Goal: Task Accomplishment & Management: Complete application form

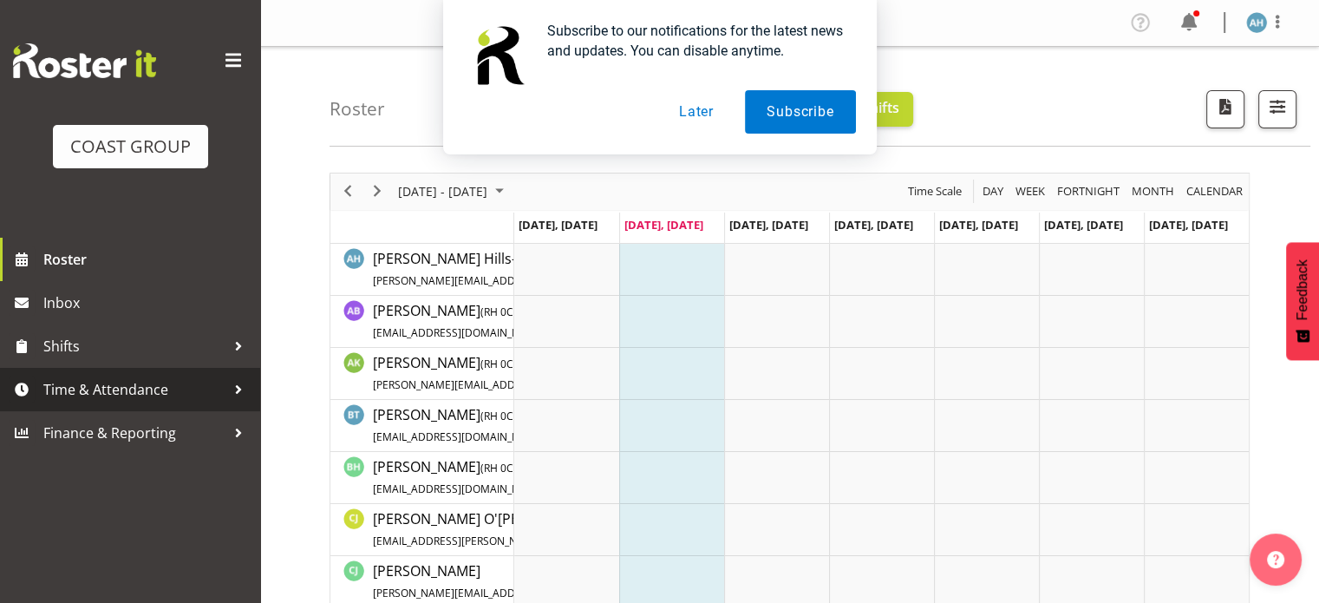
click at [65, 388] on span "Time & Attendance" at bounding box center [134, 389] width 182 height 26
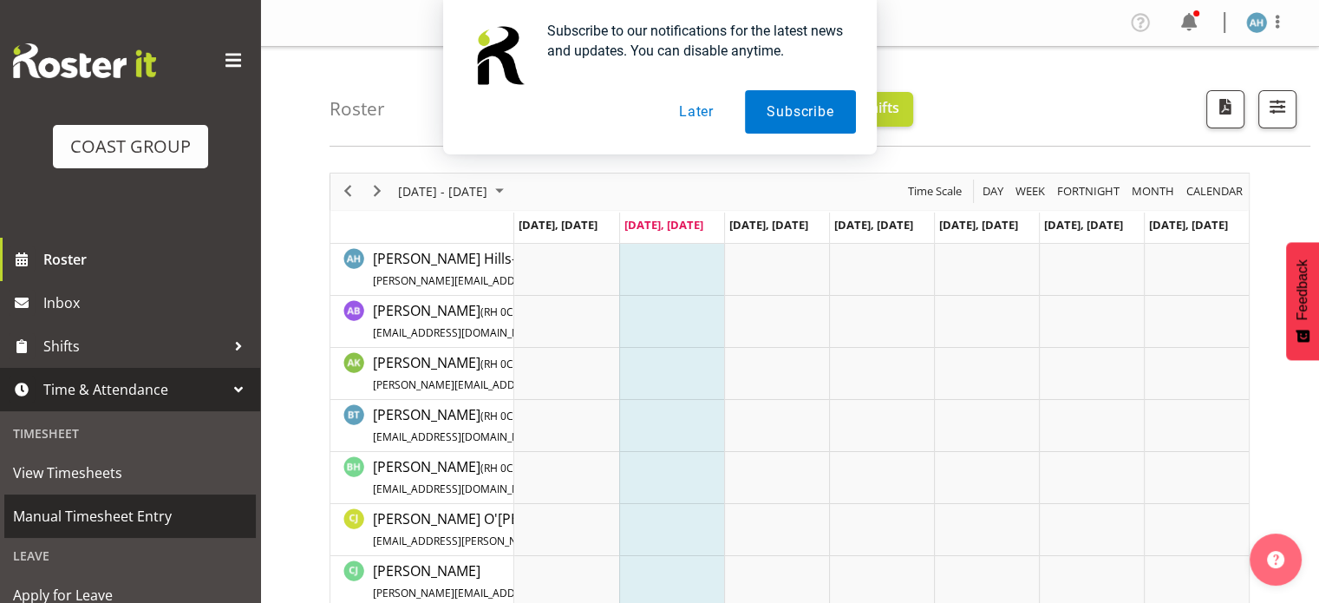
click at [63, 517] on span "Manual Timesheet Entry" at bounding box center [130, 516] width 234 height 26
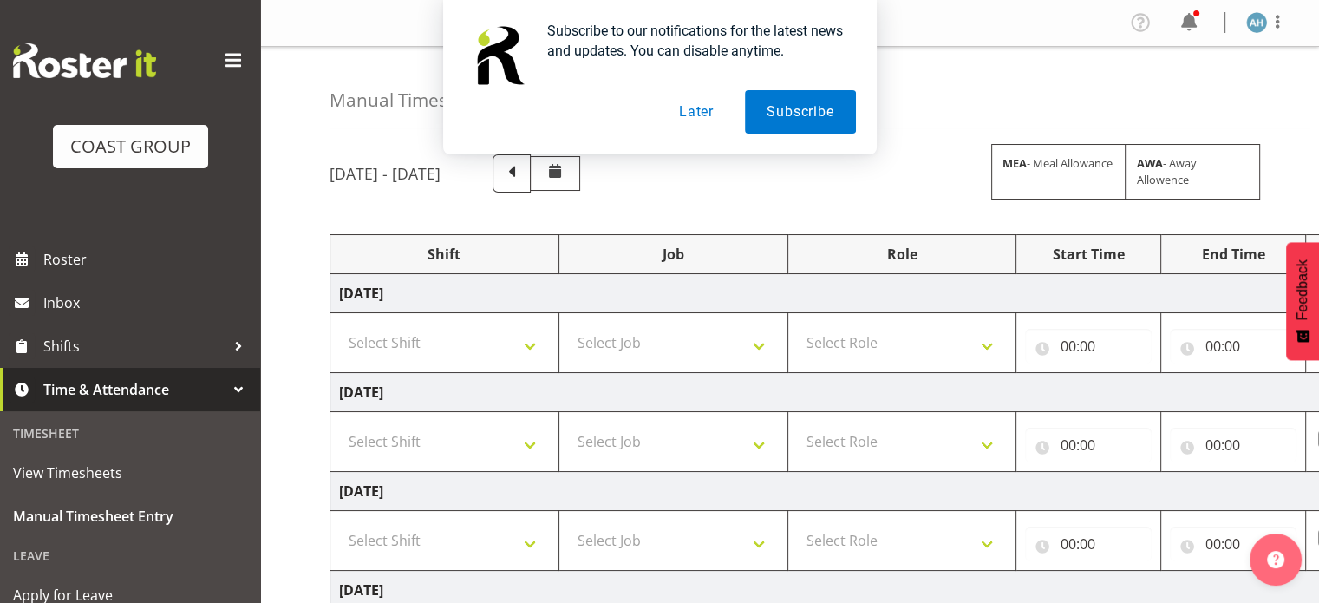
click at [708, 108] on button "Later" at bounding box center [697, 111] width 78 height 43
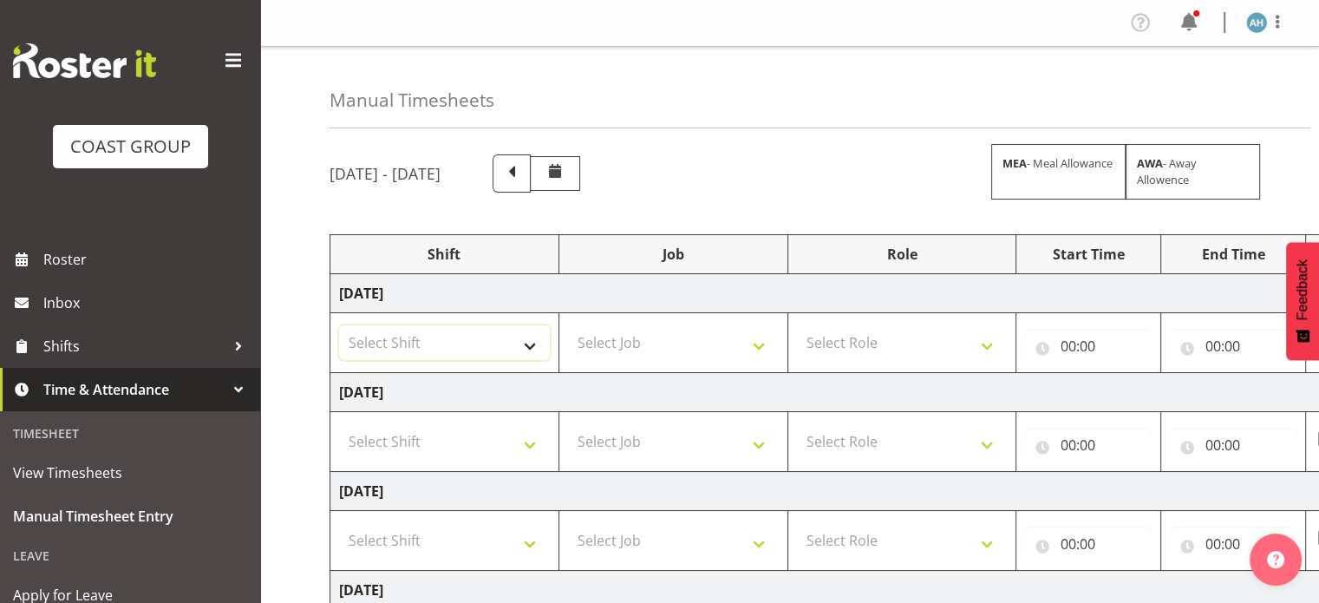
click at [507, 339] on select "Select Shift CHC SIGN ADMIN (LEAVE ALONE, DONT MAKE INACTIVE) DW CHC ARK WORK D…" at bounding box center [444, 342] width 211 height 35
select select "62216"
click at [339, 325] on select "Select Shift CHC SIGN ADMIN (LEAVE ALONE, DONT MAKE INACTIVE) DW CHC ARK WORK D…" at bounding box center [444, 342] width 211 height 35
click at [468, 450] on select "Select Shift CHC SIGN ADMIN (LEAVE ALONE, DONT MAKE INACTIVE) DW CHC ARK WORK D…" at bounding box center [444, 441] width 211 height 35
select select "62216"
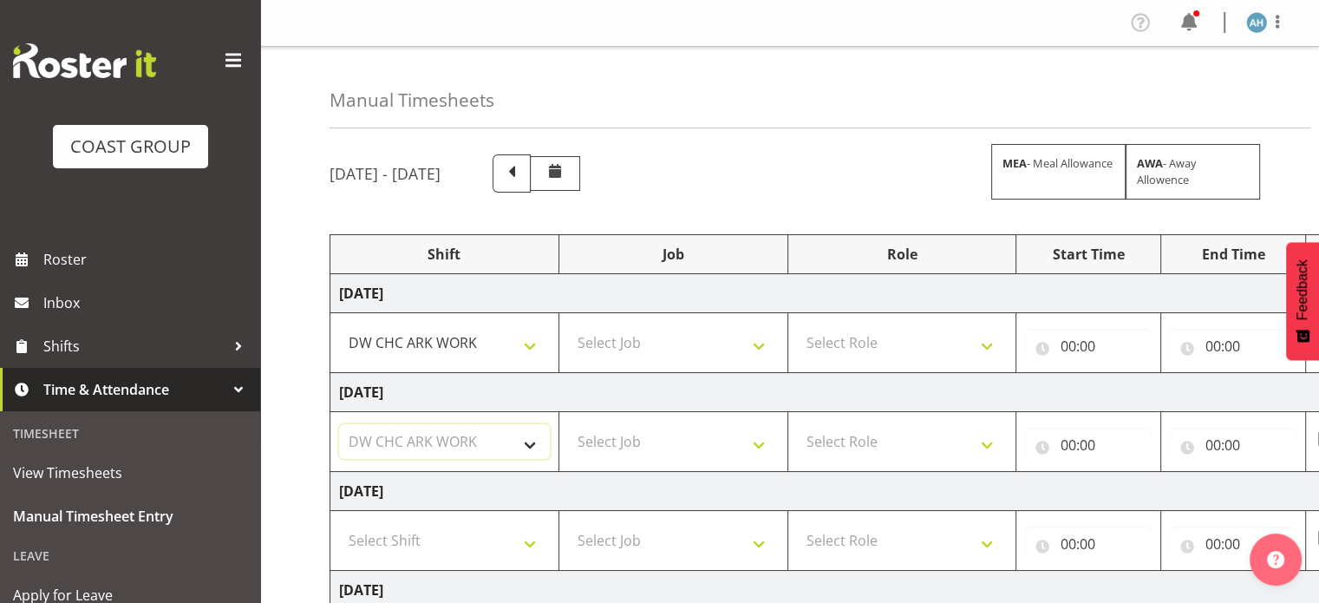
click at [339, 424] on select "Select Shift CHC SIGN ADMIN (LEAVE ALONE, DONT MAKE INACTIVE) DW CHC ARK WORK D…" at bounding box center [444, 441] width 211 height 35
click at [462, 542] on select "Select Shift CHC SIGN ADMIN (LEAVE ALONE, DONT MAKE INACTIVE) DW CHC ARK WORK D…" at bounding box center [444, 540] width 211 height 35
select select "62216"
click at [339, 523] on select "Select Shift CHC SIGN ADMIN (LEAVE ALONE, DONT MAKE INACTIVE) DW CHC ARK WORK D…" at bounding box center [444, 540] width 211 height 35
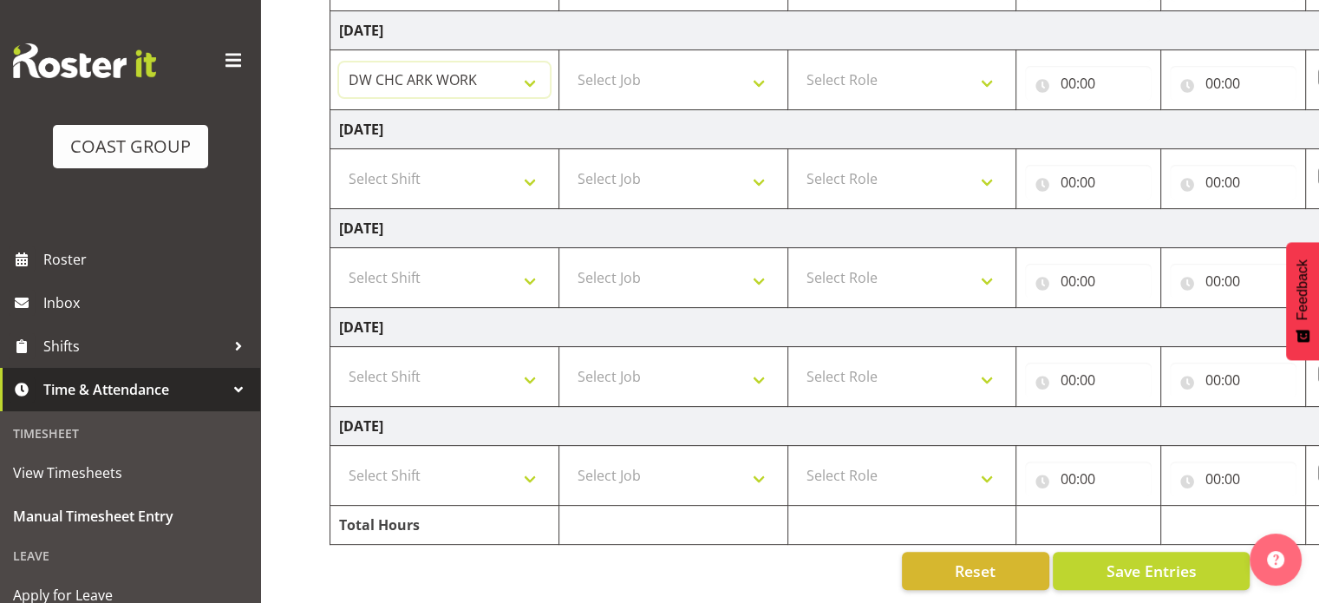
scroll to position [469, 0]
click at [533, 368] on select "Select Shift CHC SIGN ADMIN (LEAVE ALONE, DONT MAKE INACTIVE) DW CHC ARK WORK D…" at bounding box center [444, 376] width 211 height 35
select select "62216"
click at [339, 359] on select "Select Shift CHC SIGN ADMIN (LEAVE ALONE, DONT MAKE INACTIVE) DW CHC ARK WORK D…" at bounding box center [444, 376] width 211 height 35
click at [461, 461] on select "Select Shift CHC SIGN ADMIN (LEAVE ALONE, DONT MAKE INACTIVE) DW CHC ARK WORK D…" at bounding box center [444, 475] width 211 height 35
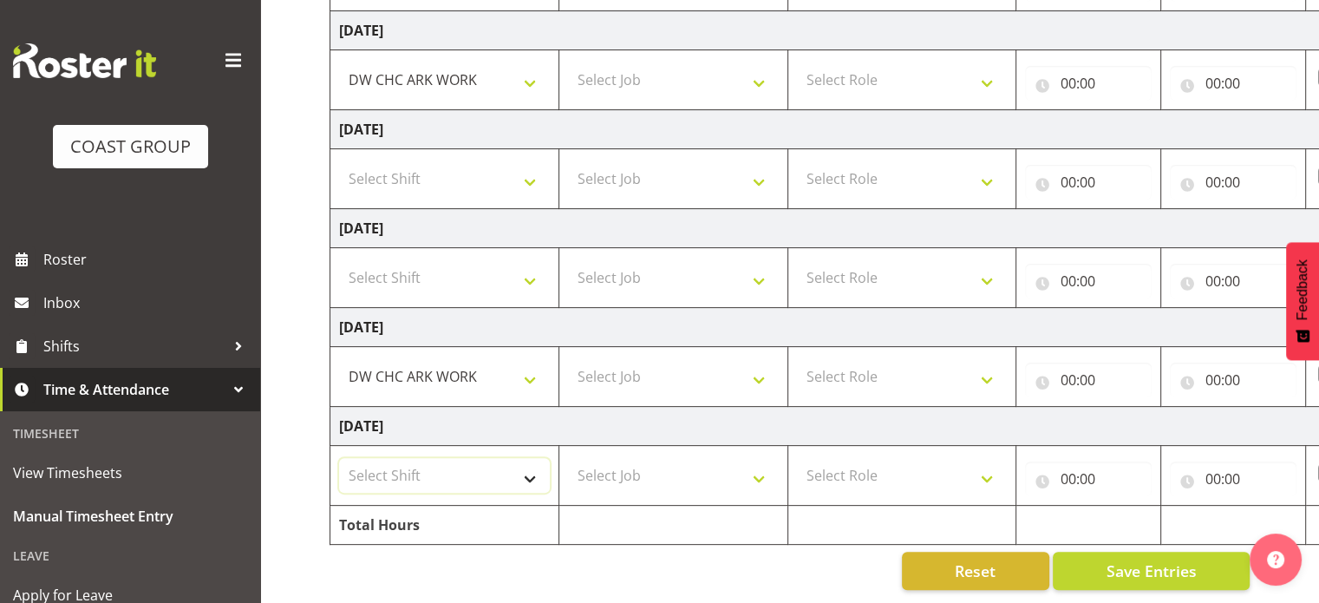
select select "62216"
click at [339, 458] on select "Select Shift CHC SIGN ADMIN (LEAVE ALONE, DONT MAKE INACTIVE) DW CHC ARK WORK D…" at bounding box center [444, 475] width 211 height 35
click at [752, 464] on select "Select Job 1 Carlton Events 1 Carlton Hamilton 1 Carlton Wellington 1 EHS WAREH…" at bounding box center [673, 475] width 211 height 35
select select "624"
click at [568, 458] on select "Select Job 1 Carlton Events 1 Carlton Hamilton 1 Carlton Wellington 1 EHS WAREH…" at bounding box center [673, 475] width 211 height 35
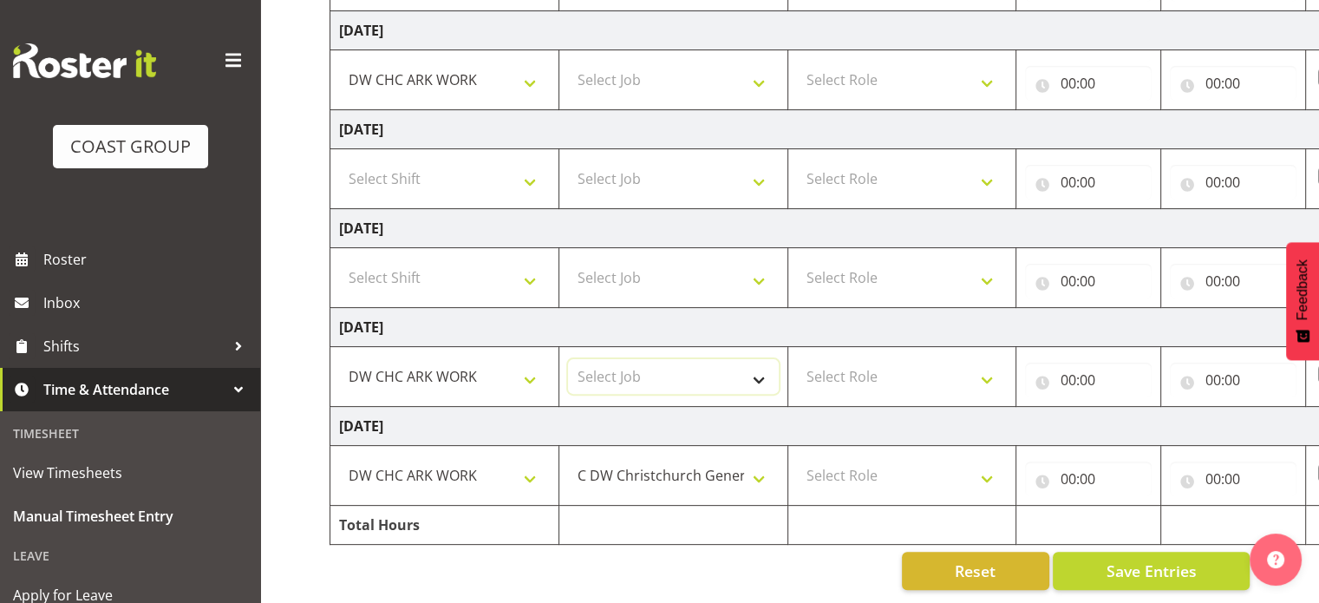
click at [741, 374] on select "Select Job 1 Carlton Events 1 Carlton Hamilton 1 Carlton Wellington 1 EHS WAREH…" at bounding box center [673, 376] width 211 height 35
select select "624"
click at [568, 359] on select "Select Job 1 Carlton Events 1 Carlton Hamilton 1 Carlton Wellington 1 EHS WAREH…" at bounding box center [673, 376] width 211 height 35
click at [949, 458] on select "Select Role DW WORKSHOP HAND" at bounding box center [902, 475] width 211 height 35
select select "223"
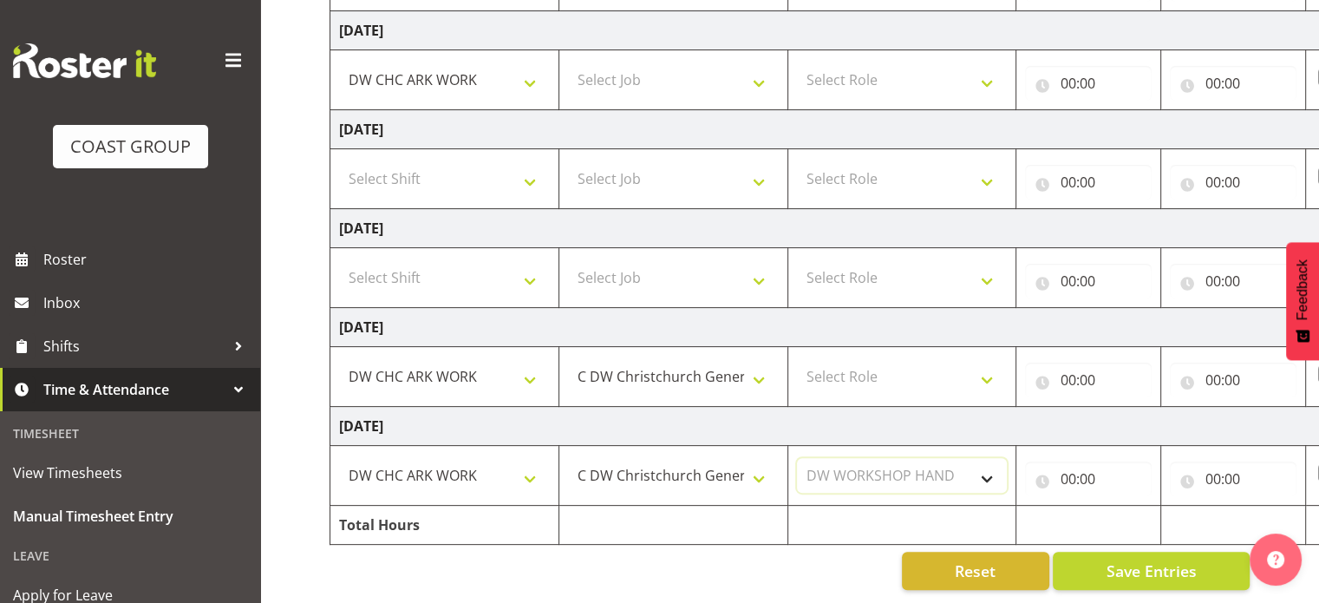
click at [797, 458] on select "Select Role DW WORKSHOP HAND" at bounding box center [902, 475] width 211 height 35
click at [926, 369] on select "Select Role DW WORKSHOP HAND" at bounding box center [902, 376] width 211 height 35
select select "223"
click at [797, 359] on select "Select Role DW WORKSHOP HAND" at bounding box center [902, 376] width 211 height 35
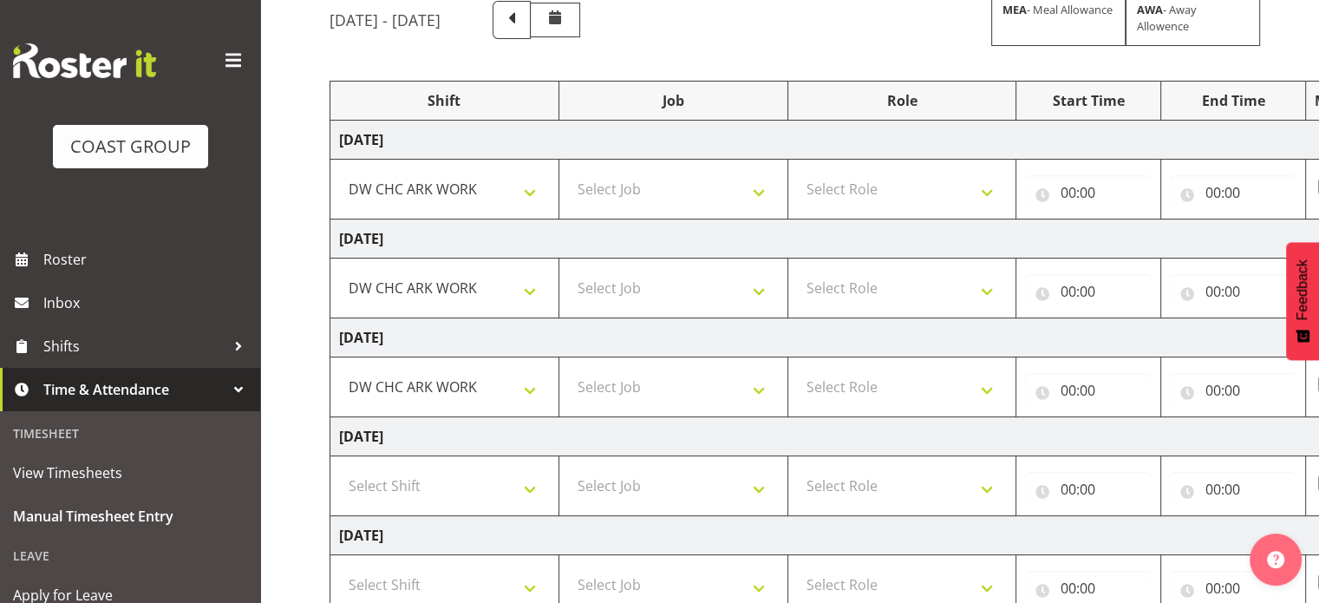
scroll to position [151, 0]
click at [700, 196] on select "Select Job 1 Carlton Events 1 Carlton Hamilton 1 Carlton Wellington 1 EHS WAREH…" at bounding box center [673, 191] width 211 height 35
select select "624"
click at [568, 174] on select "Select Job 1 Carlton Events 1 Carlton Hamilton 1 Carlton Wellington 1 EHS WAREH…" at bounding box center [673, 191] width 211 height 35
click at [711, 294] on select "Select Job 1 Carlton Events 1 Carlton Hamilton 1 Carlton Wellington 1 EHS WAREH…" at bounding box center [673, 290] width 211 height 35
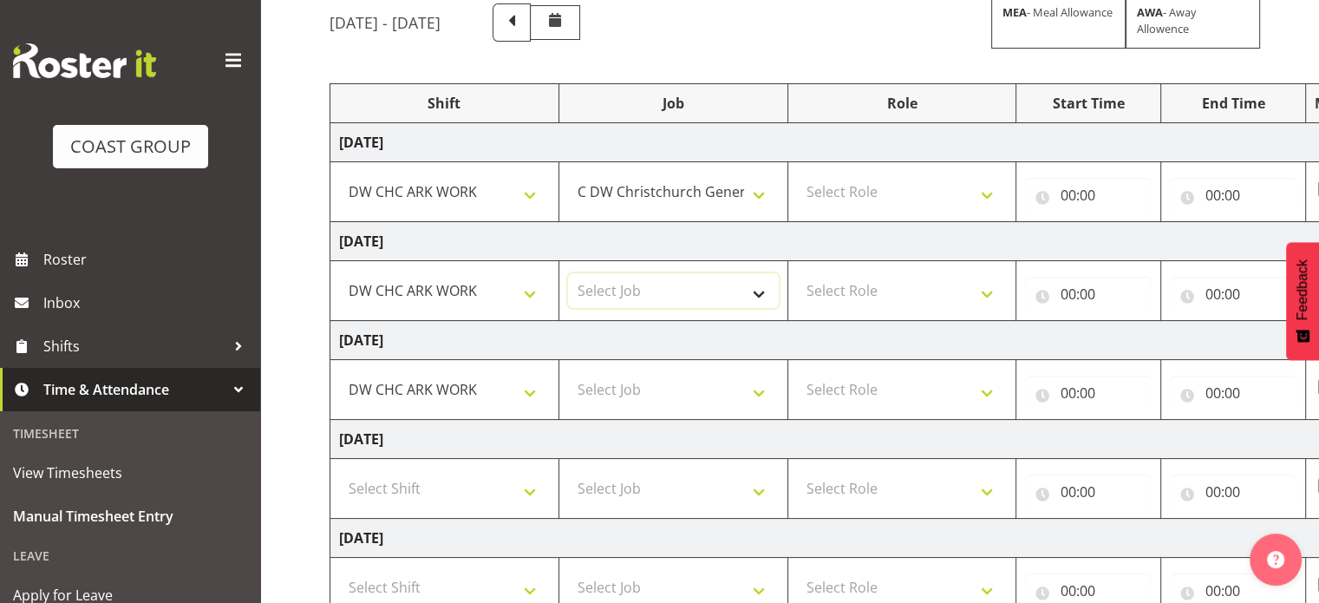
select select "624"
click at [568, 273] on select "Select Job 1 Carlton Events 1 Carlton Hamilton 1 Carlton Wellington 1 EHS WAREH…" at bounding box center [673, 290] width 211 height 35
click at [697, 378] on select "Select Job 1 Carlton Events 1 Carlton Hamilton 1 Carlton Wellington 1 EHS WAREH…" at bounding box center [673, 389] width 211 height 35
select select "624"
click at [568, 372] on select "Select Job 1 Carlton Events 1 Carlton Hamilton 1 Carlton Wellington 1 EHS WAREH…" at bounding box center [673, 389] width 211 height 35
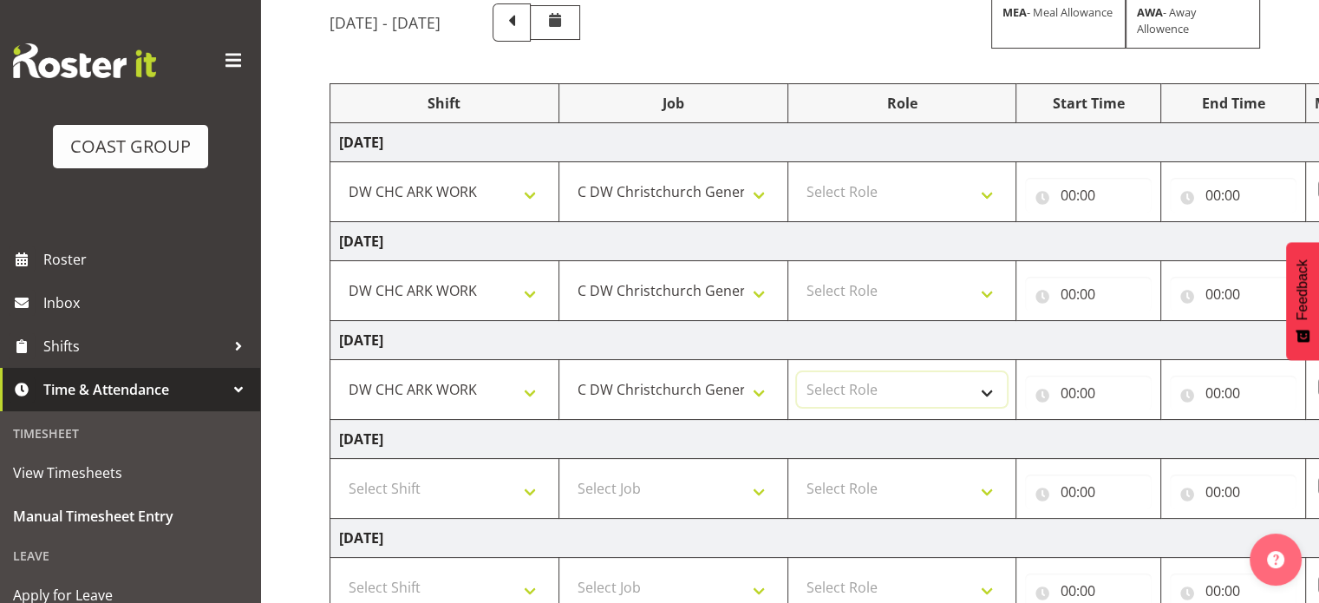
click at [844, 397] on select "Select Role DW WORKSHOP HAND" at bounding box center [902, 389] width 211 height 35
select select "223"
click at [797, 372] on select "Select Role DW WORKSHOP HAND" at bounding box center [902, 389] width 211 height 35
click at [919, 286] on select "Select Role DW WORKSHOP HAND" at bounding box center [902, 290] width 211 height 35
select select "223"
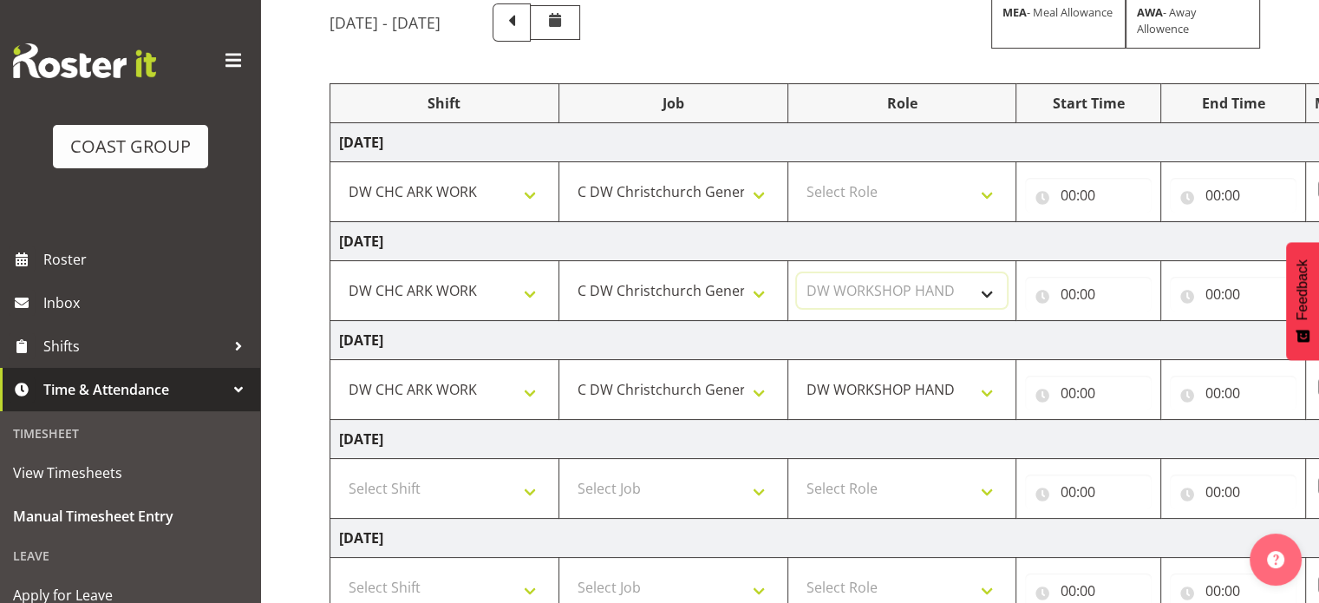
click at [797, 273] on select "Select Role DW WORKSHOP HAND" at bounding box center [902, 290] width 211 height 35
click at [919, 194] on select "Select Role DW WORKSHOP HAND" at bounding box center [902, 191] width 211 height 35
select select "223"
click at [797, 174] on select "Select Role DW WORKSHOP HAND" at bounding box center [902, 191] width 211 height 35
click at [1064, 193] on input "00:00" at bounding box center [1088, 195] width 127 height 35
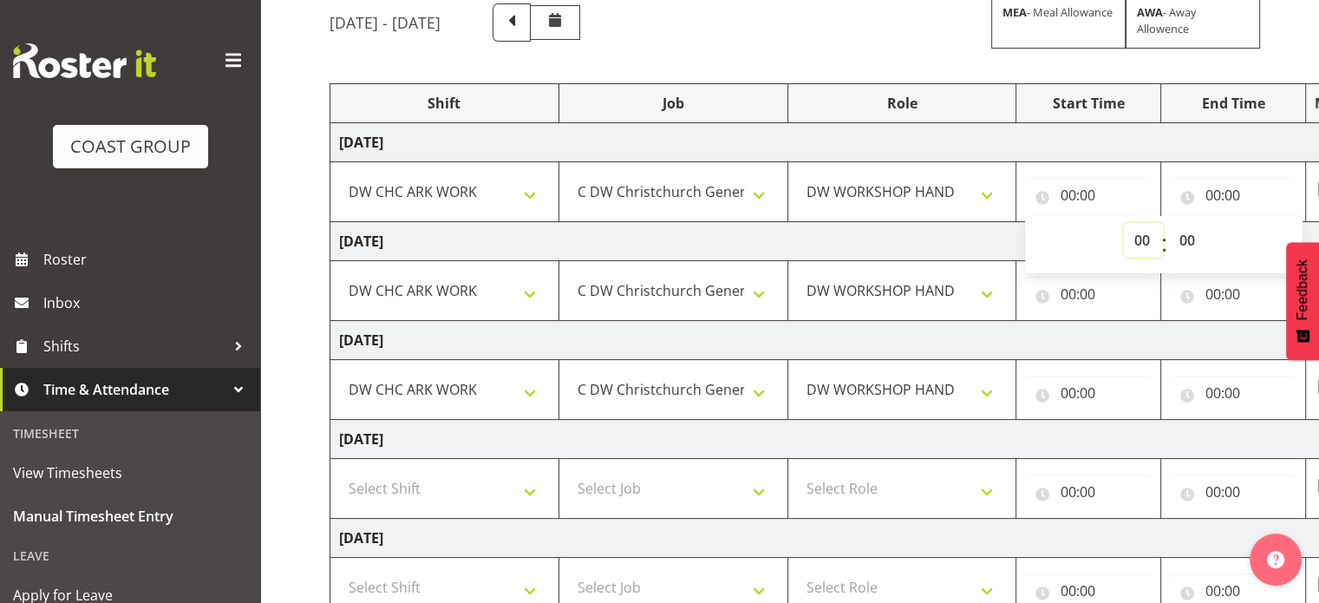
click at [1136, 242] on select "00 01 02 03 04 05 06 07 08 09 10 11 12 13 14 15 16 17 18 19 20 21 22 23" at bounding box center [1143, 240] width 39 height 35
select select "8"
click at [1124, 223] on select "00 01 02 03 04 05 06 07 08 09 10 11 12 13 14 15 16 17 18 19 20 21 22 23" at bounding box center [1143, 240] width 39 height 35
type input "08:00"
click at [1214, 193] on input "00:00" at bounding box center [1233, 195] width 127 height 35
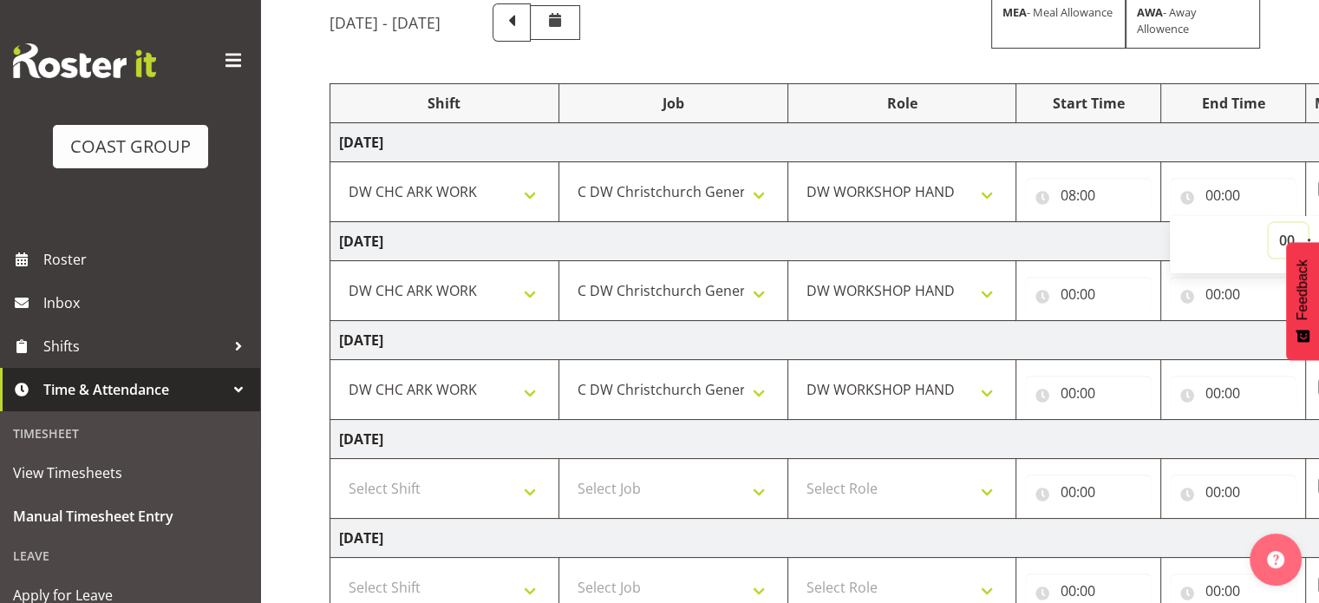
click at [1283, 239] on select "00 01 02 03 04 05 06 07 08 09 10 11 12 13 14 15 16 17 18 19 20 21 22 23" at bounding box center [1288, 240] width 39 height 35
select select "16"
click at [1269, 223] on select "00 01 02 03 04 05 06 07 08 09 10 11 12 13 14 15 16 17 18 19 20 21 22 23" at bounding box center [1288, 240] width 39 height 35
type input "16:00"
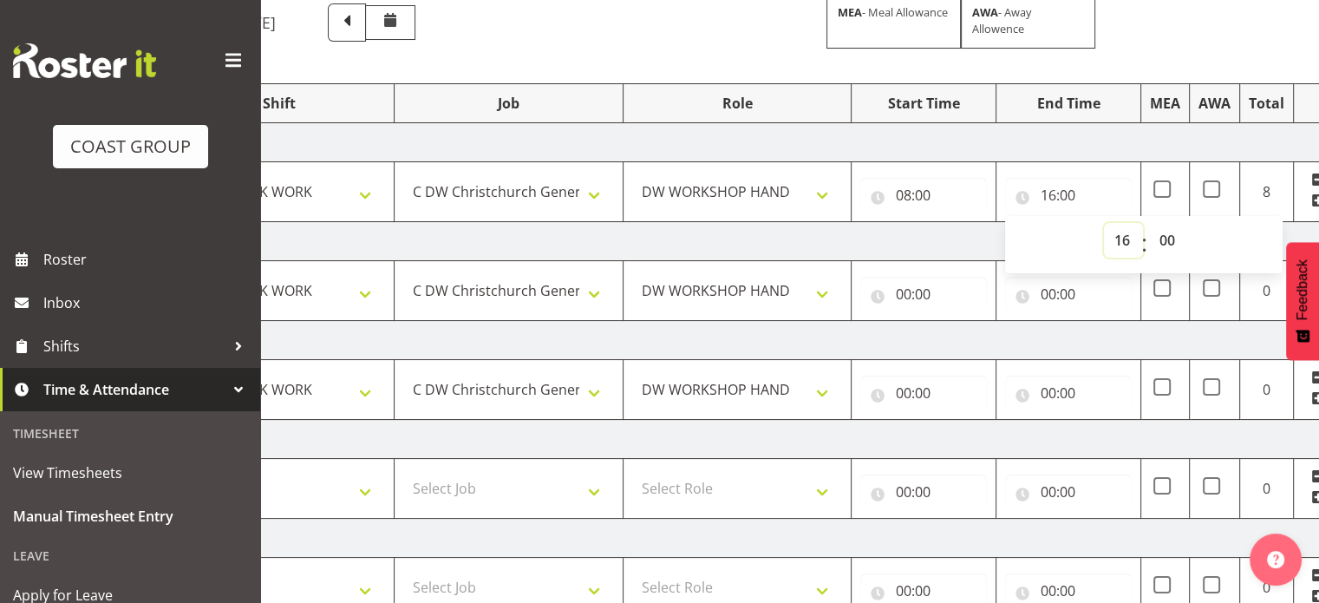
scroll to position [0, 169]
click at [899, 291] on input "00:00" at bounding box center [919, 294] width 127 height 35
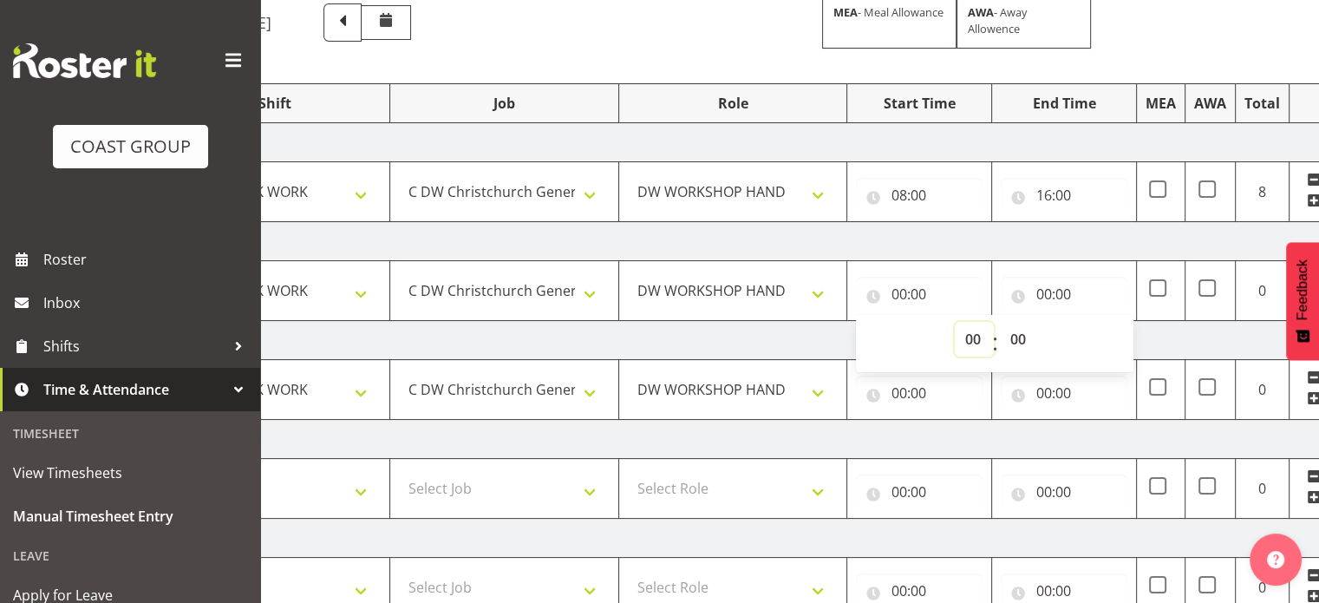
click at [972, 334] on select "00 01 02 03 04 05 06 07 08 09 10 11 12 13 14 15 16 17 18 19 20 21 22 23" at bounding box center [974, 339] width 39 height 35
select select "9"
click at [955, 322] on select "00 01 02 03 04 05 06 07 08 09 10 11 12 13 14 15 16 17 18 19 20 21 22 23" at bounding box center [974, 339] width 39 height 35
type input "09:00"
click at [1042, 291] on input "00:00" at bounding box center [1064, 294] width 127 height 35
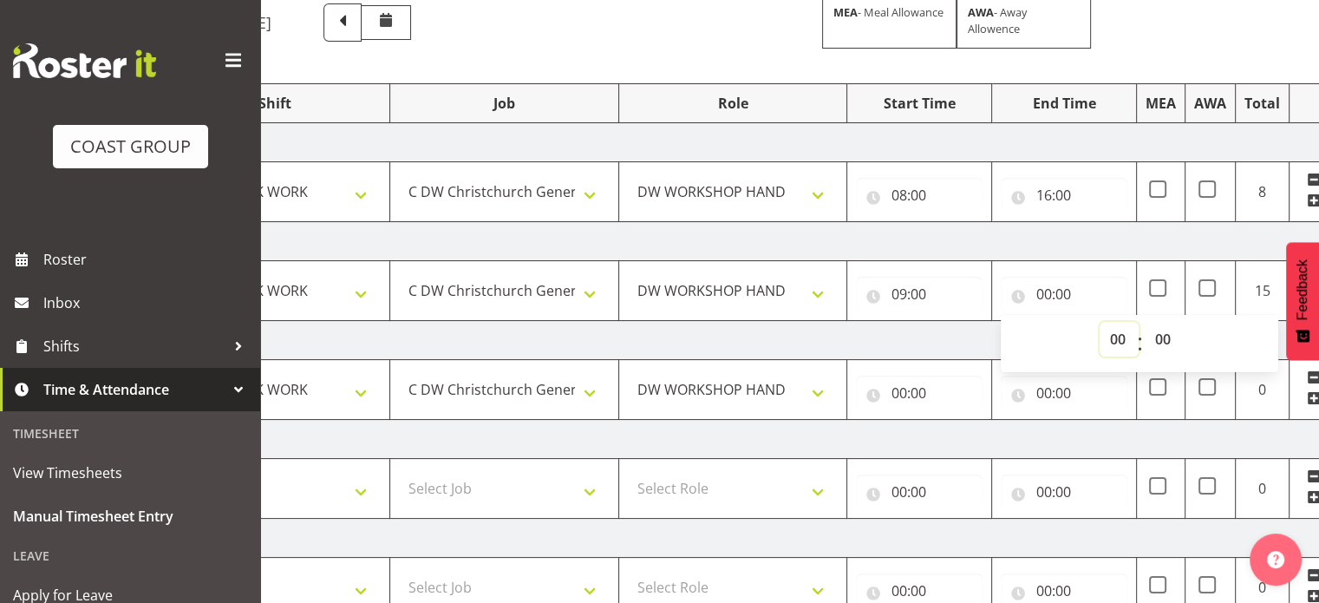
click at [1117, 338] on select "00 01 02 03 04 05 06 07 08 09 10 11 12 13 14 15 16 17 18 19 20 21 22 23" at bounding box center [1119, 339] width 39 height 35
select select "16"
click at [1100, 322] on select "00 01 02 03 04 05 06 07 08 09 10 11 12 13 14 15 16 17 18 19 20 21 22 23" at bounding box center [1119, 339] width 39 height 35
type input "16:00"
click at [1069, 195] on input "16:00" at bounding box center [1064, 195] width 127 height 35
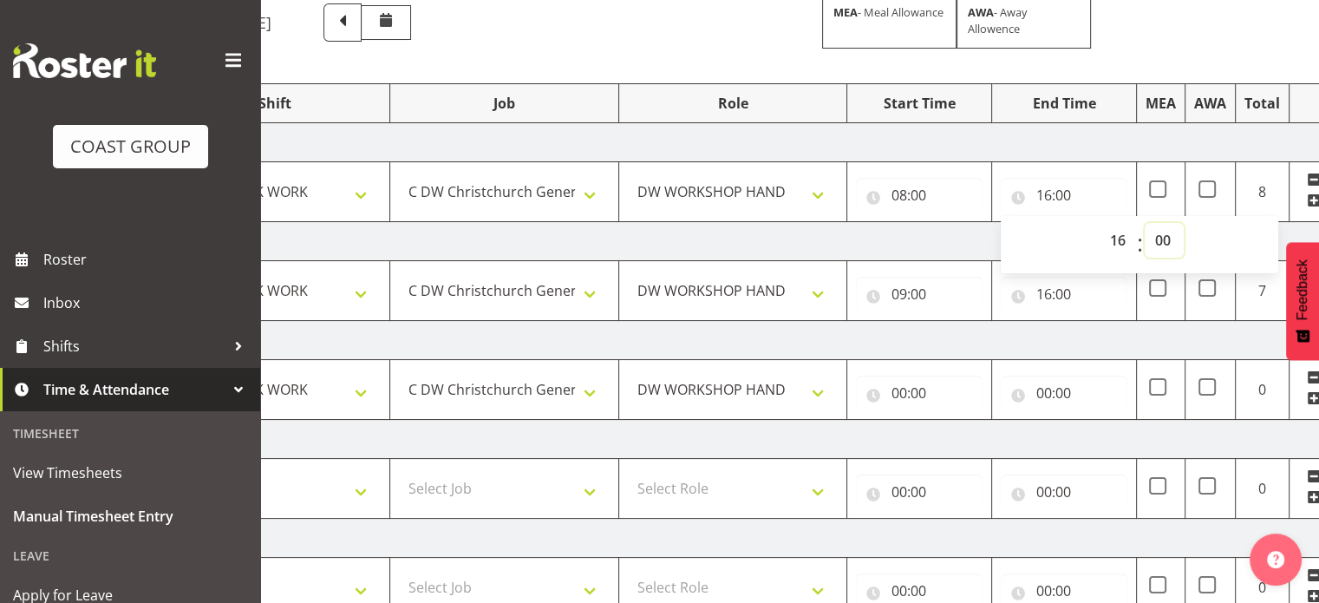
click at [1166, 242] on select "00 01 02 03 04 05 06 07 08 09 10 11 12 13 14 15 16 17 18 19 20 21 22 23 24 25 2…" at bounding box center [1164, 240] width 39 height 35
select select "30"
click at [1145, 223] on select "00 01 02 03 04 05 06 07 08 09 10 11 12 13 14 15 16 17 18 19 20 21 22 23 24 25 2…" at bounding box center [1164, 240] width 39 height 35
type input "16:30"
click at [1117, 330] on td "Friday 22nd August 2025" at bounding box center [768, 340] width 1214 height 39
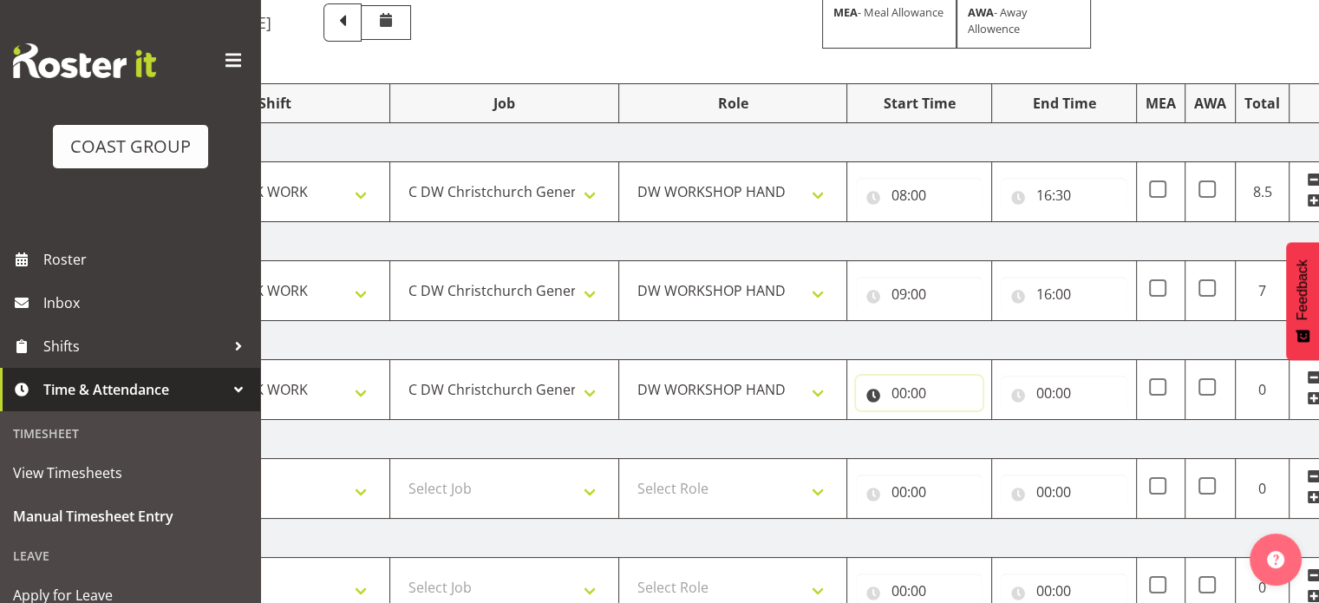
click at [901, 389] on input "00:00" at bounding box center [919, 393] width 127 height 35
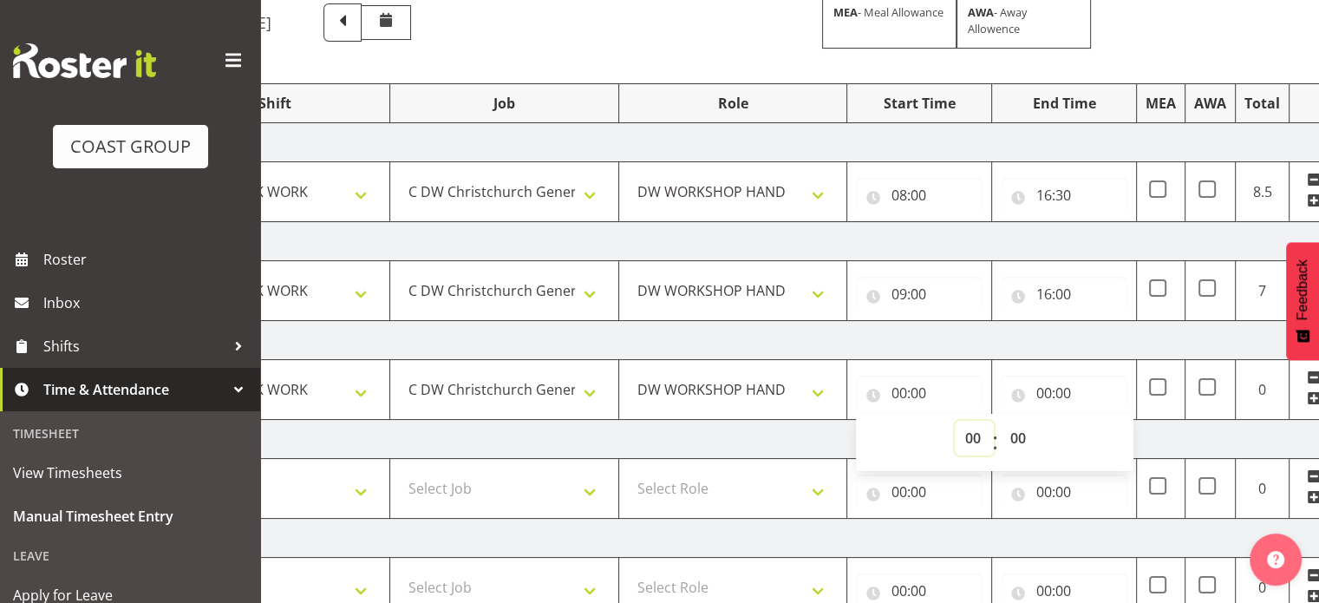
click at [972, 438] on select "00 01 02 03 04 05 06 07 08 09 10 11 12 13 14 15 16 17 18 19 20 21 22 23" at bounding box center [974, 438] width 39 height 35
select select "8"
click at [955, 421] on select "00 01 02 03 04 05 06 07 08 09 10 11 12 13 14 15 16 17 18 19 20 21 22 23" at bounding box center [974, 438] width 39 height 35
type input "08:00"
click at [1046, 389] on input "00:00" at bounding box center [1064, 393] width 127 height 35
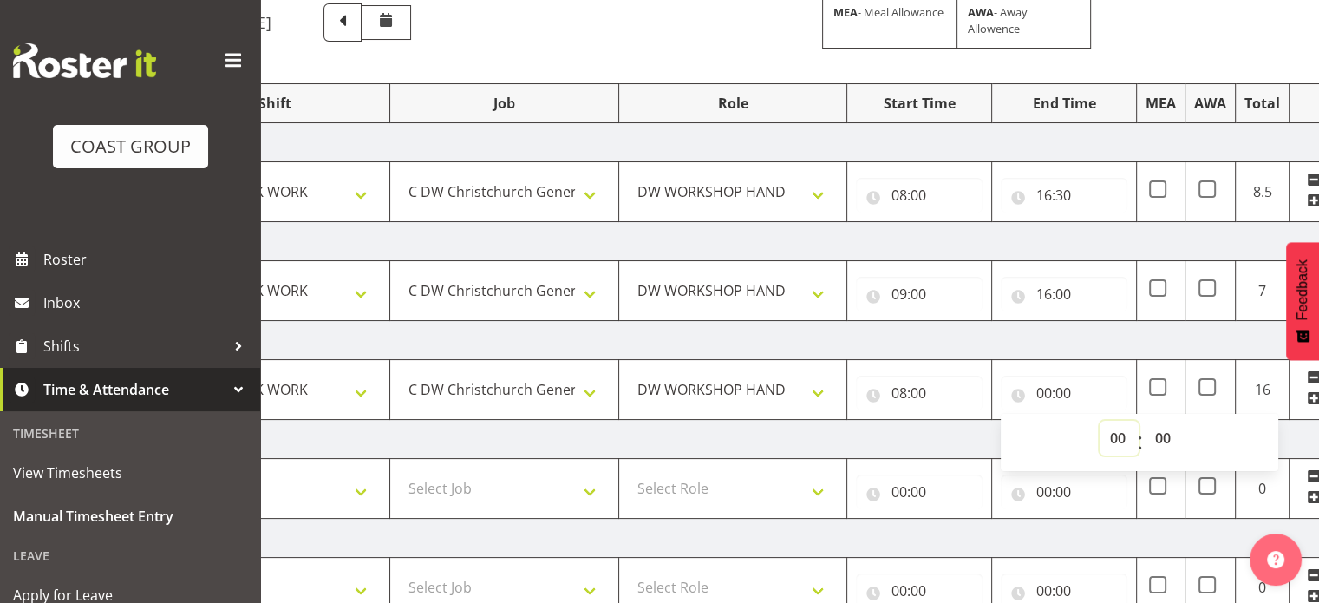
click at [1117, 439] on select "00 01 02 03 04 05 06 07 08 09 10 11 12 13 14 15 16 17 18 19 20 21 22 23" at bounding box center [1119, 438] width 39 height 35
select select "16"
click at [1100, 421] on select "00 01 02 03 04 05 06 07 08 09 10 11 12 13 14 15 16 17 18 19 20 21 22 23" at bounding box center [1119, 438] width 39 height 35
type input "16:00"
click at [1107, 339] on td "Friday 22nd August 2025" at bounding box center [768, 340] width 1214 height 39
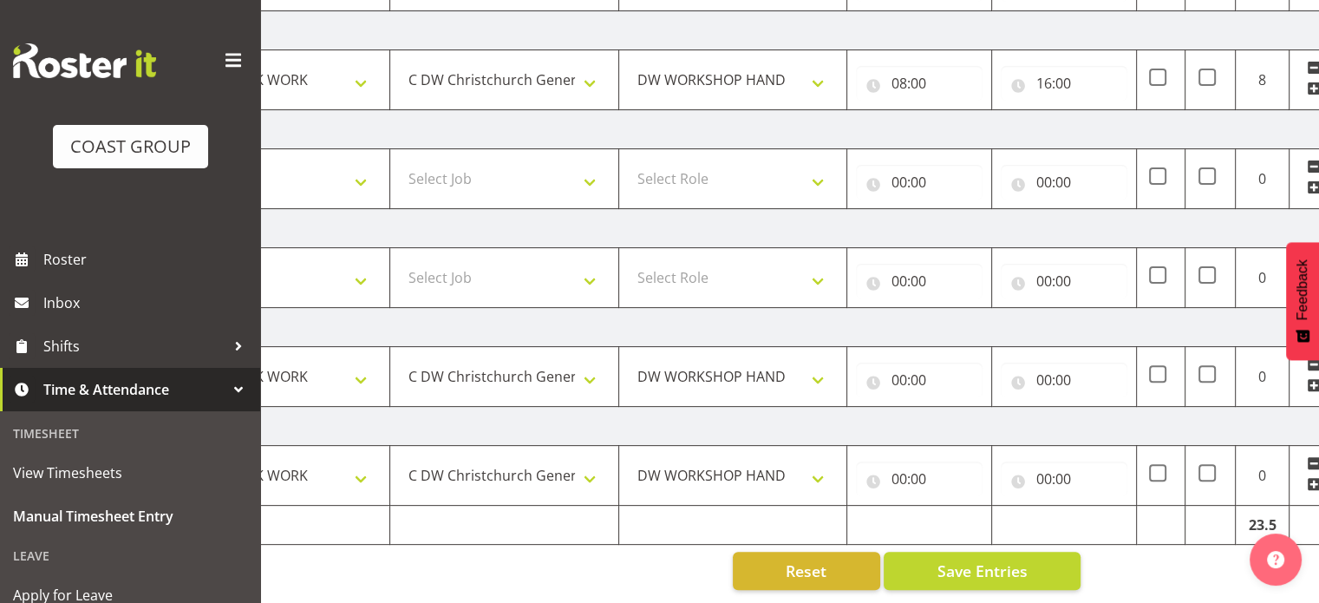
scroll to position [470, 0]
click at [900, 368] on input "00:00" at bounding box center [919, 380] width 127 height 35
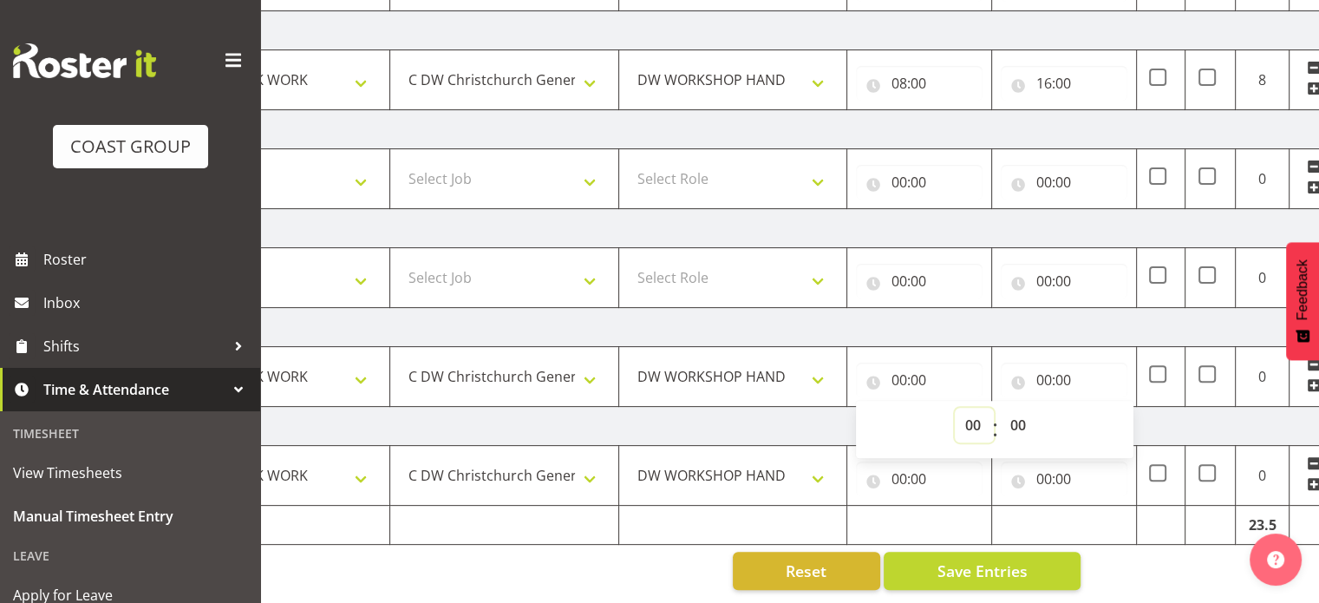
click at [979, 412] on select "00 01 02 03 04 05 06 07 08 09 10 11 12 13 14 15 16 17 18 19 20 21 22 23" at bounding box center [974, 425] width 39 height 35
select select "8"
click at [955, 408] on select "00 01 02 03 04 05 06 07 08 09 10 11 12 13 14 15 16 17 18 19 20 21 22 23" at bounding box center [974, 425] width 39 height 35
type input "08:00"
click at [1046, 367] on input "00:00" at bounding box center [1064, 380] width 127 height 35
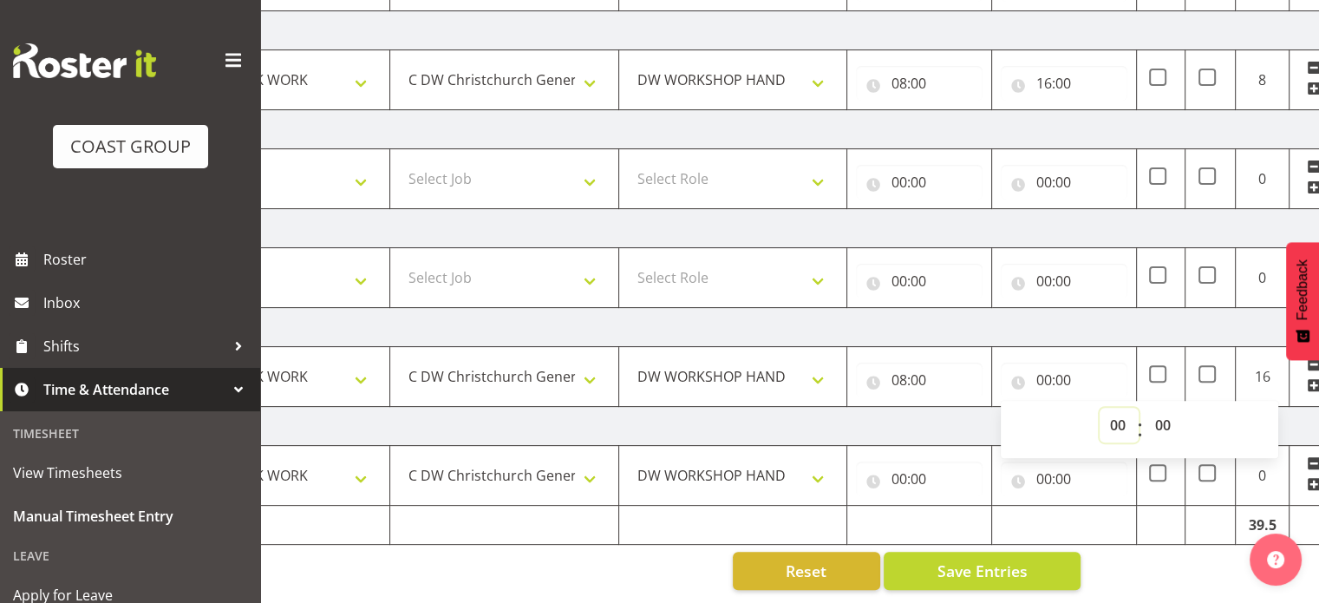
click at [1115, 413] on select "00 01 02 03 04 05 06 07 08 09 10 11 12 13 14 15 16 17 18 19 20 21 22 23" at bounding box center [1119, 425] width 39 height 35
select select "16"
click at [1100, 408] on select "00 01 02 03 04 05 06 07 08 09 10 11 12 13 14 15 16 17 18 19 20 21 22 23" at bounding box center [1119, 425] width 39 height 35
type input "16:00"
click at [900, 463] on input "00:00" at bounding box center [919, 478] width 127 height 35
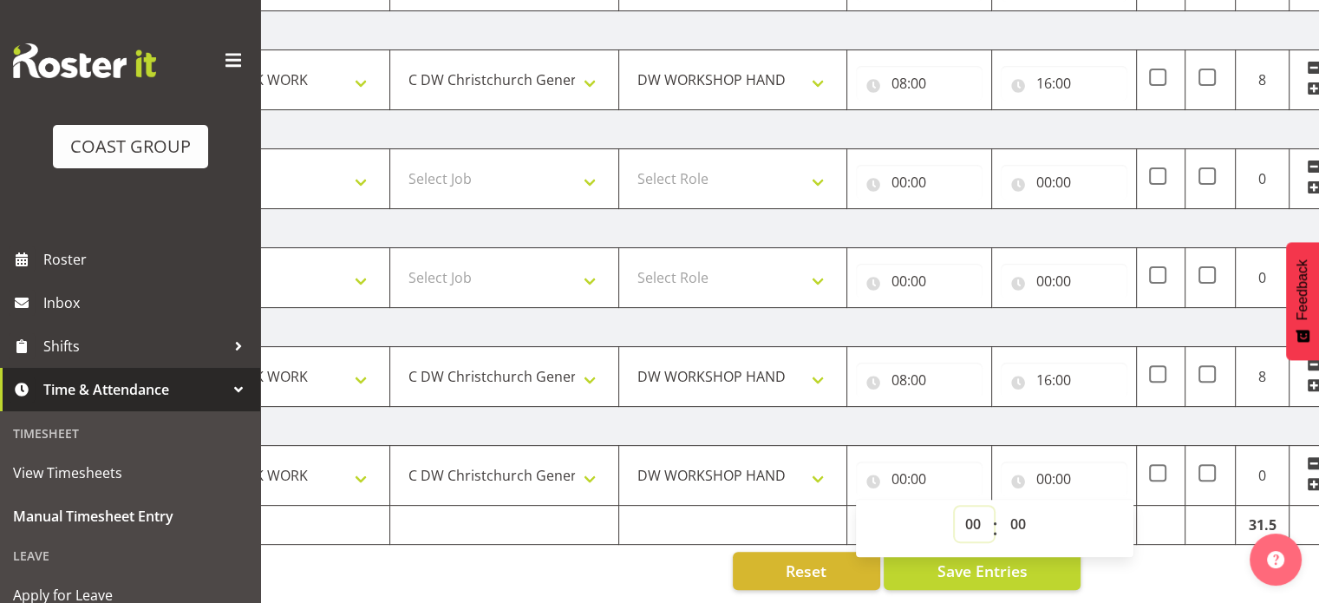
click at [972, 512] on select "00 01 02 03 04 05 06 07 08 09 10 11 12 13 14 15 16 17 18 19 20 21 22 23" at bounding box center [974, 524] width 39 height 35
select select "8"
click at [955, 507] on select "00 01 02 03 04 05 06 07 08 09 10 11 12 13 14 15 16 17 18 19 20 21 22 23" at bounding box center [974, 524] width 39 height 35
type input "08:00"
click at [1044, 466] on input "00:00" at bounding box center [1064, 478] width 127 height 35
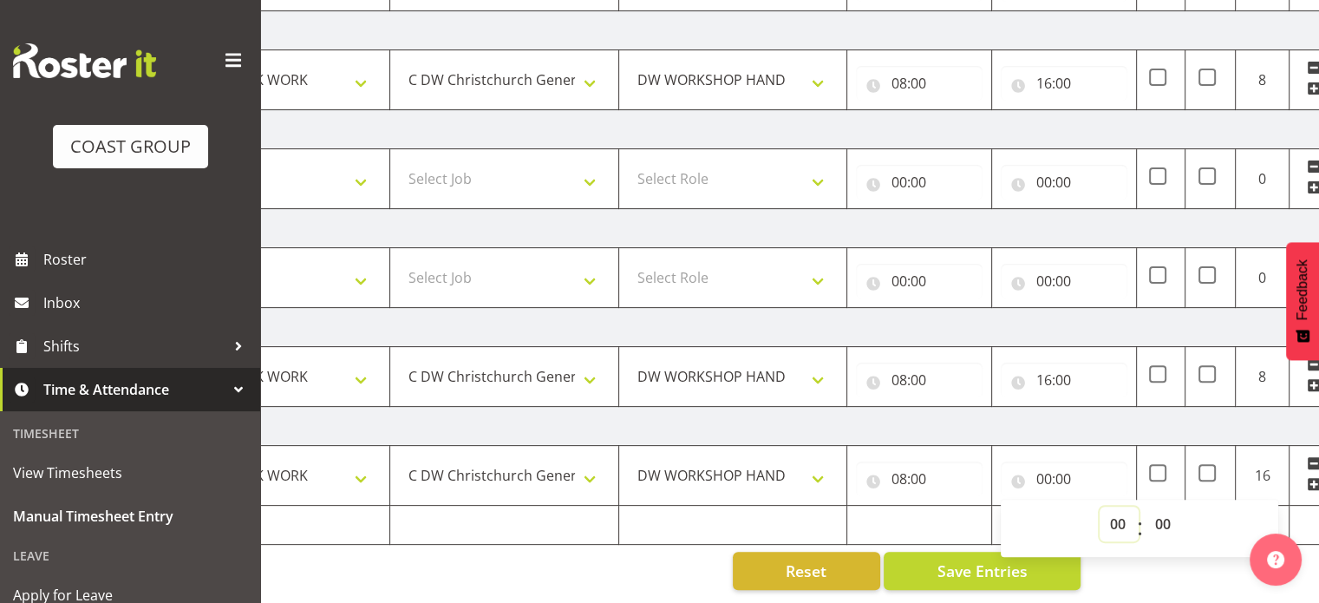
click at [1121, 509] on select "00 01 02 03 04 05 06 07 08 09 10 11 12 13 14 15 16 17 18 19 20 21 22 23" at bounding box center [1119, 524] width 39 height 35
select select "16"
click at [1100, 507] on select "00 01 02 03 04 05 06 07 08 09 10 11 12 13 14 15 16 17 18 19 20 21 22 23" at bounding box center [1119, 524] width 39 height 35
type input "16:00"
click at [1104, 412] on td "Tuesday 26th August 2025" at bounding box center [768, 426] width 1214 height 39
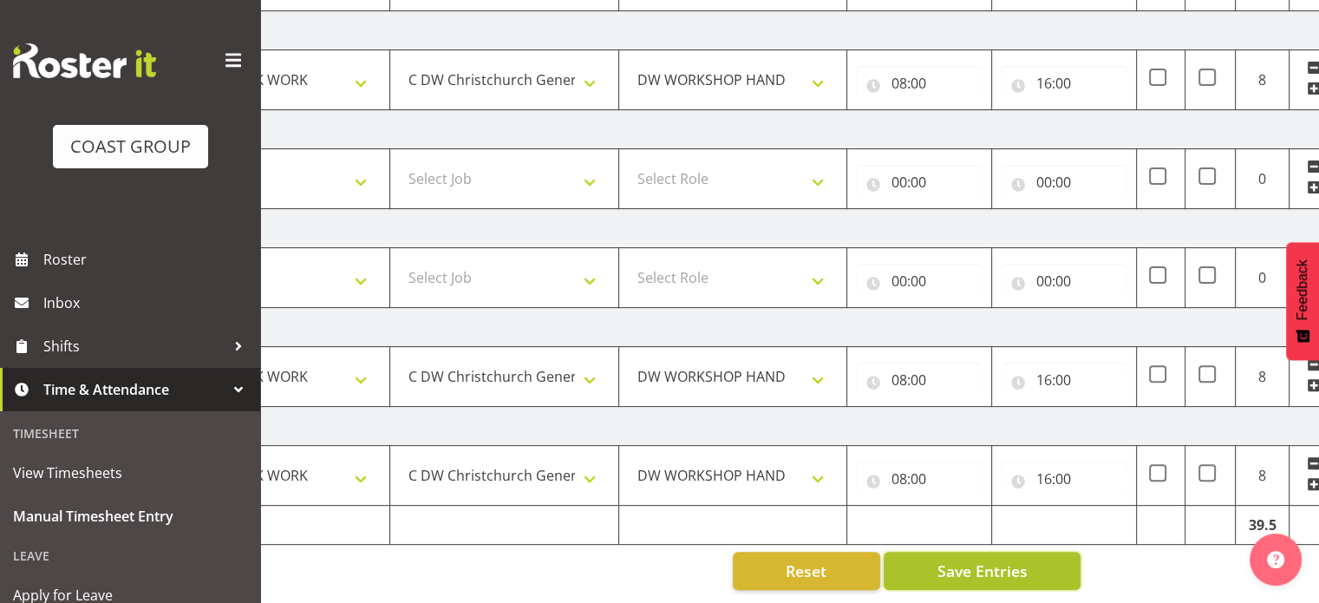
click at [1031, 559] on button "Save Entries" at bounding box center [982, 571] width 197 height 38
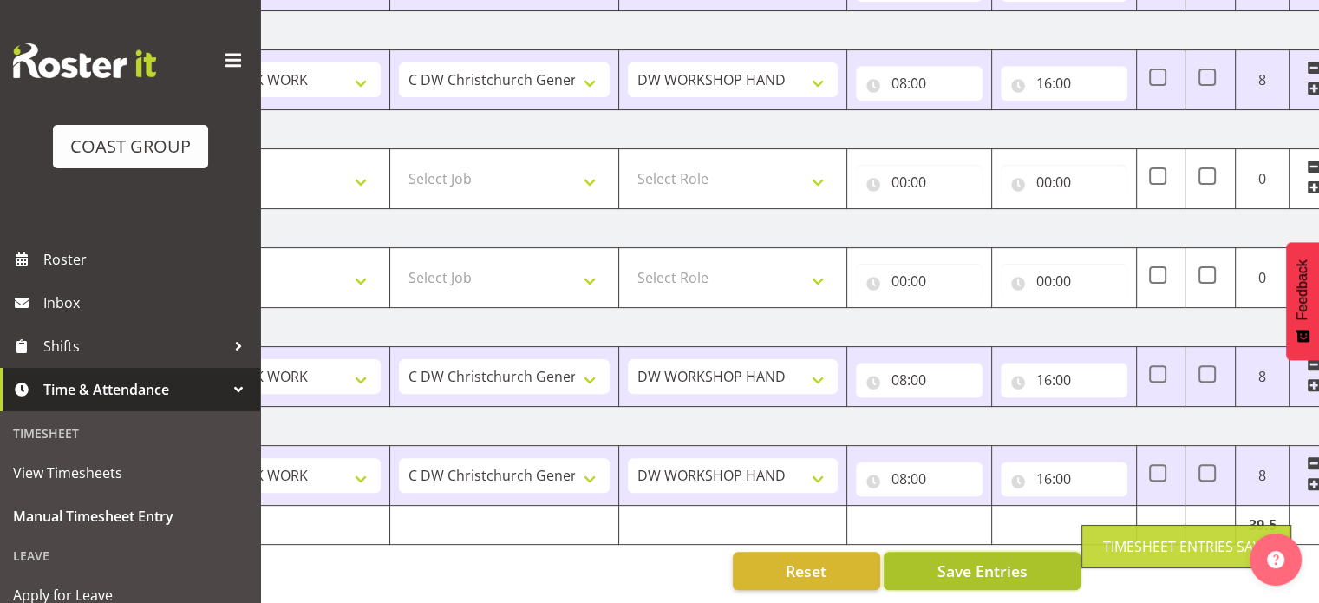
click at [1031, 559] on button "Save Entries" at bounding box center [982, 571] width 197 height 38
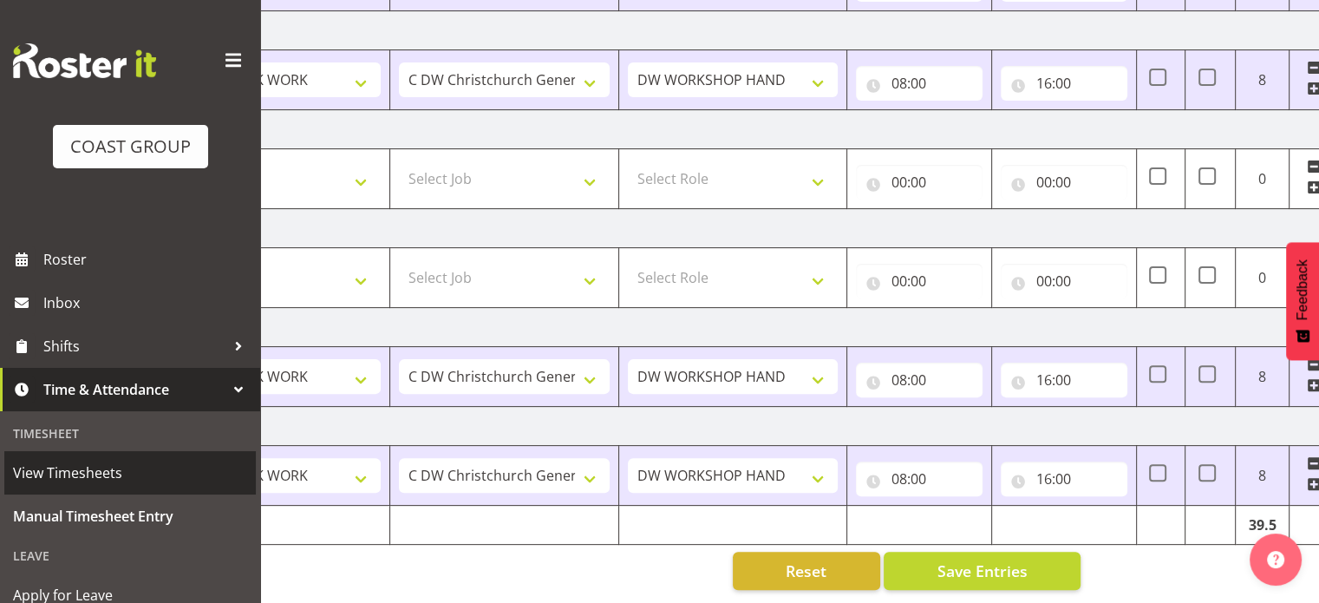
click at [88, 473] on span "View Timesheets" at bounding box center [130, 473] width 234 height 26
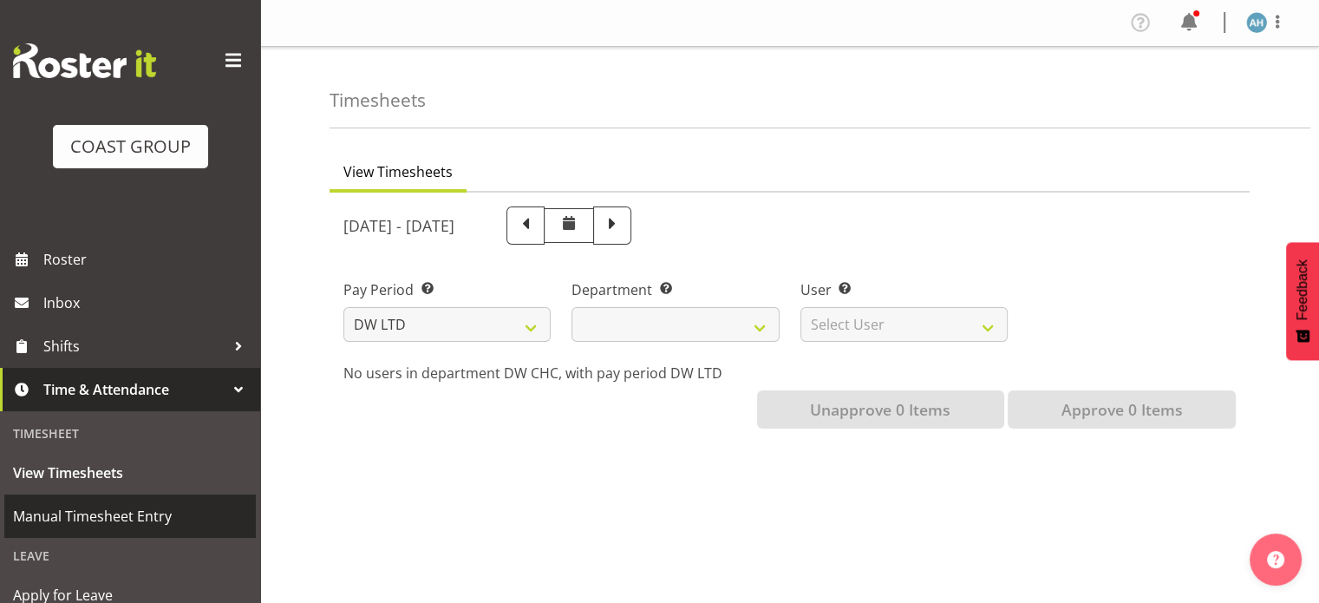
select select
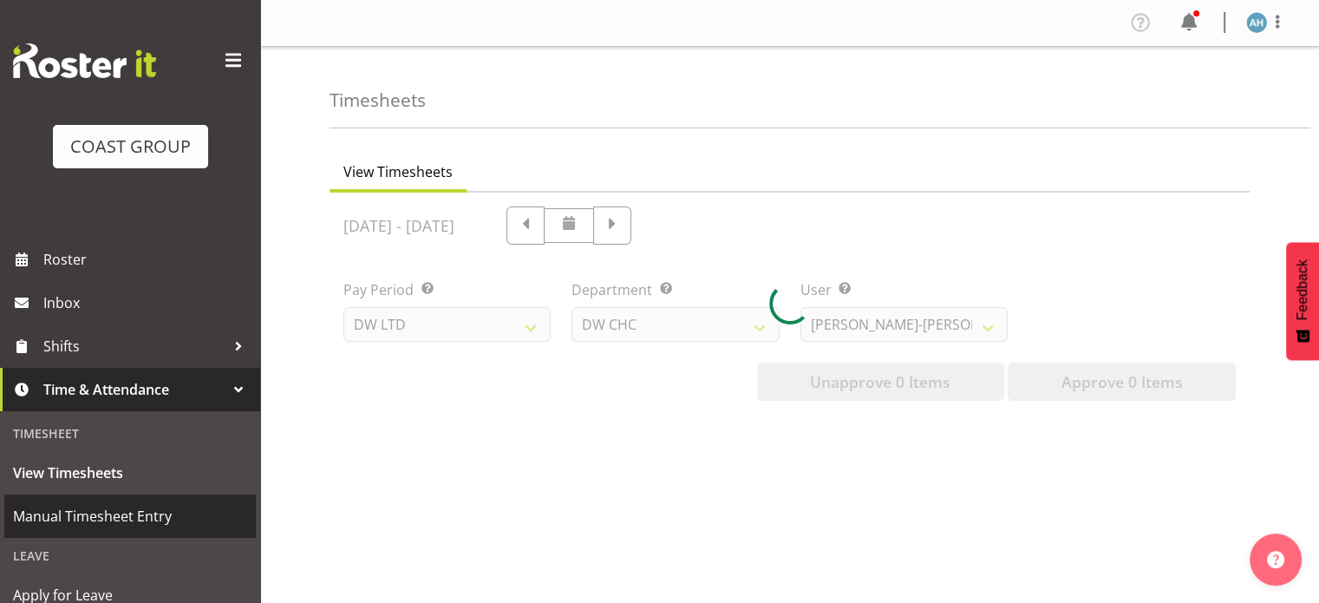
click at [86, 511] on span "Manual Timesheet Entry" at bounding box center [130, 516] width 234 height 26
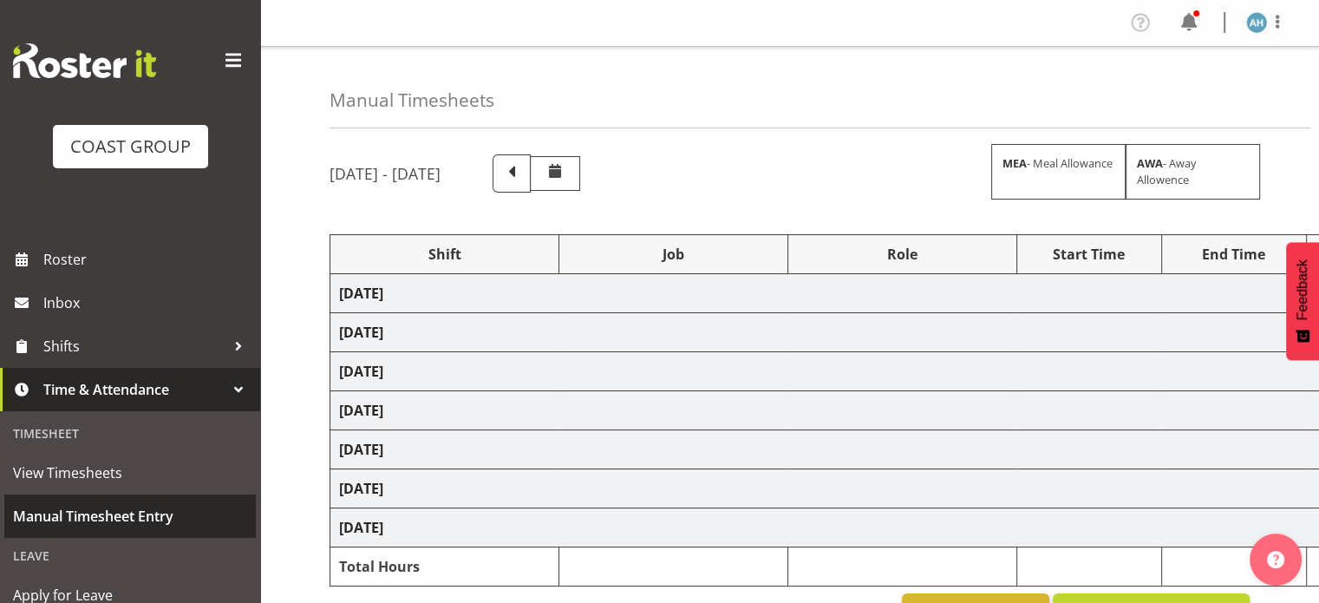
select select "62216"
select select "624"
select select "62216"
select select "624"
select select "62216"
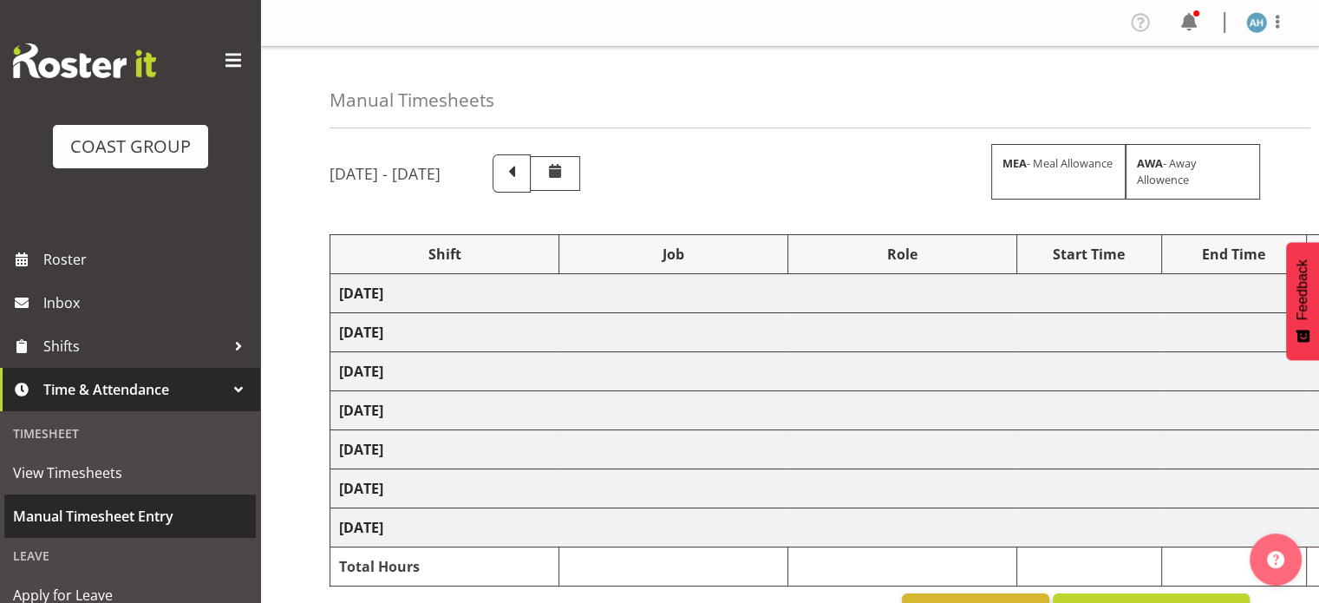
select select "624"
select select "62216"
select select "624"
select select "62216"
select select "624"
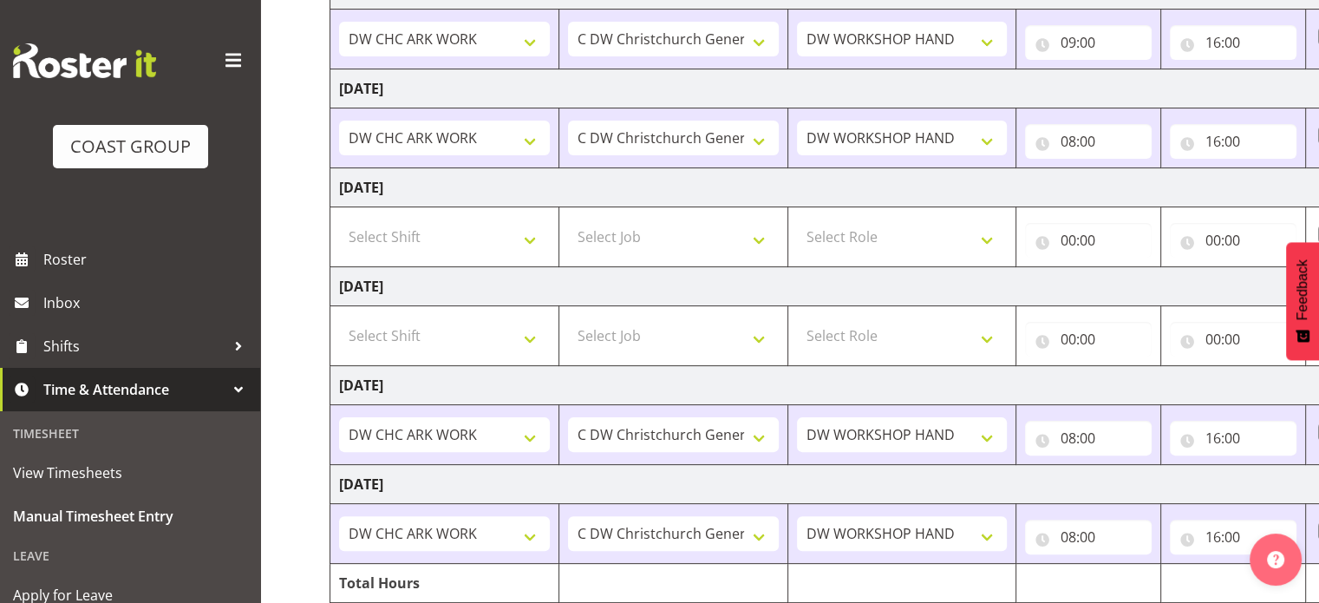
scroll to position [470, 0]
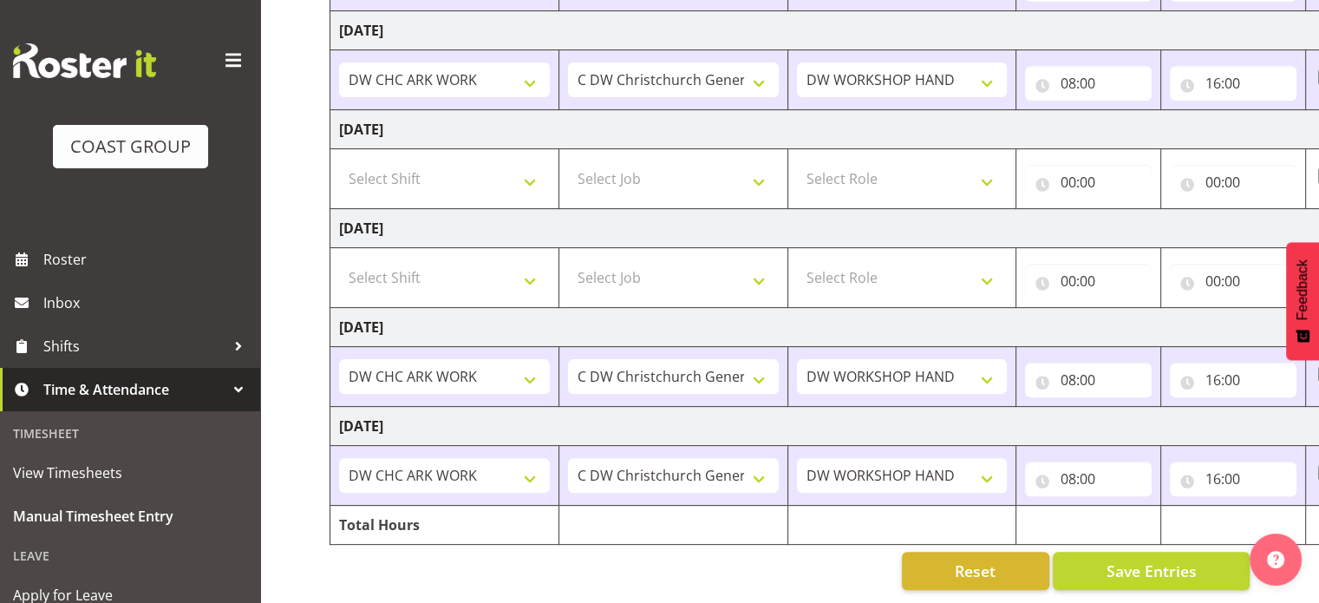
click at [302, 213] on div "Manual Timesheets August 20th - August 26th 2025 MEA - Meal Allowance AWA - Awa…" at bounding box center [789, 94] width 1059 height 1017
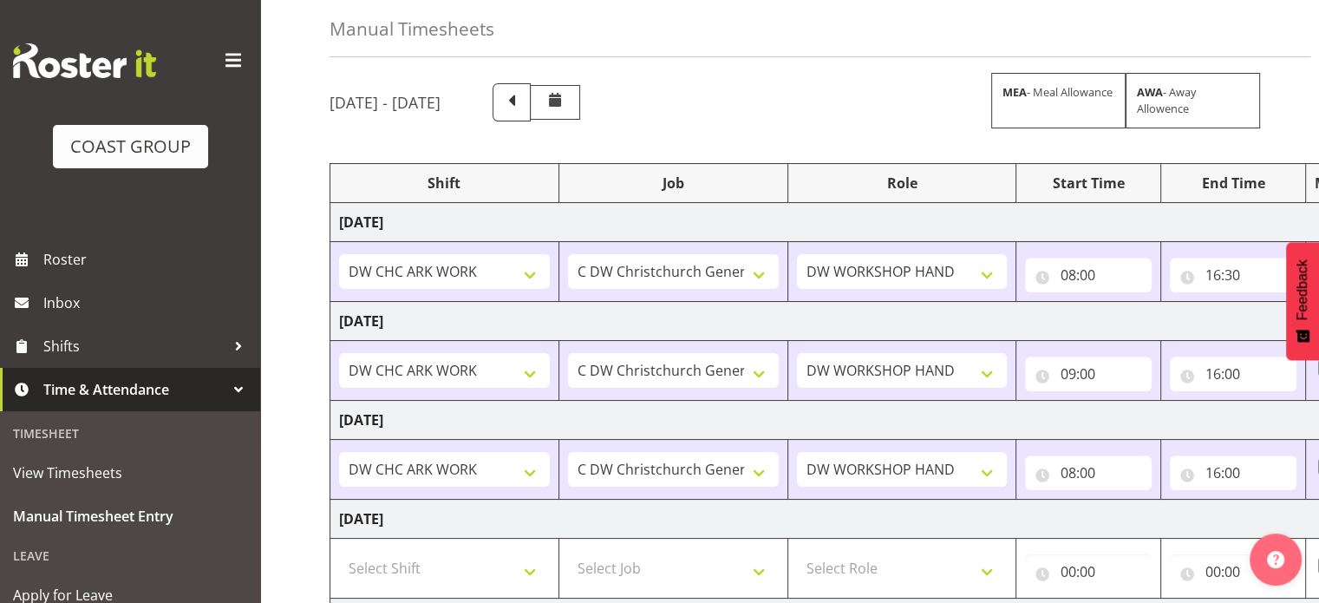
scroll to position [0, 0]
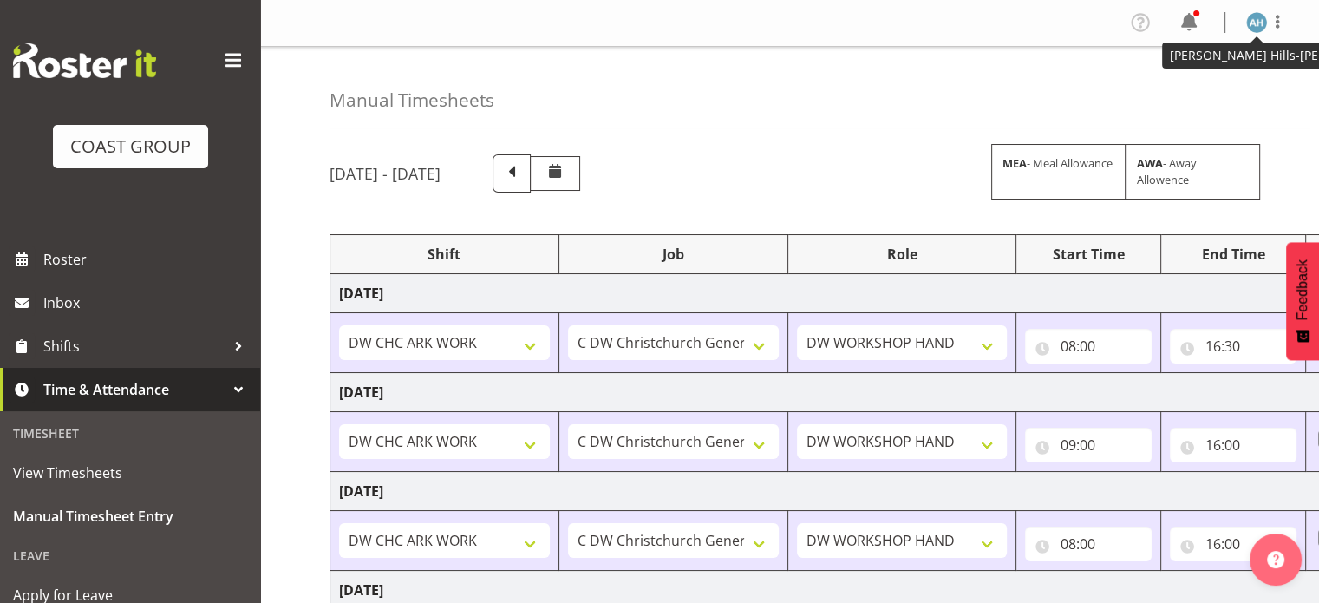
click at [1253, 23] on img at bounding box center [1257, 22] width 21 height 21
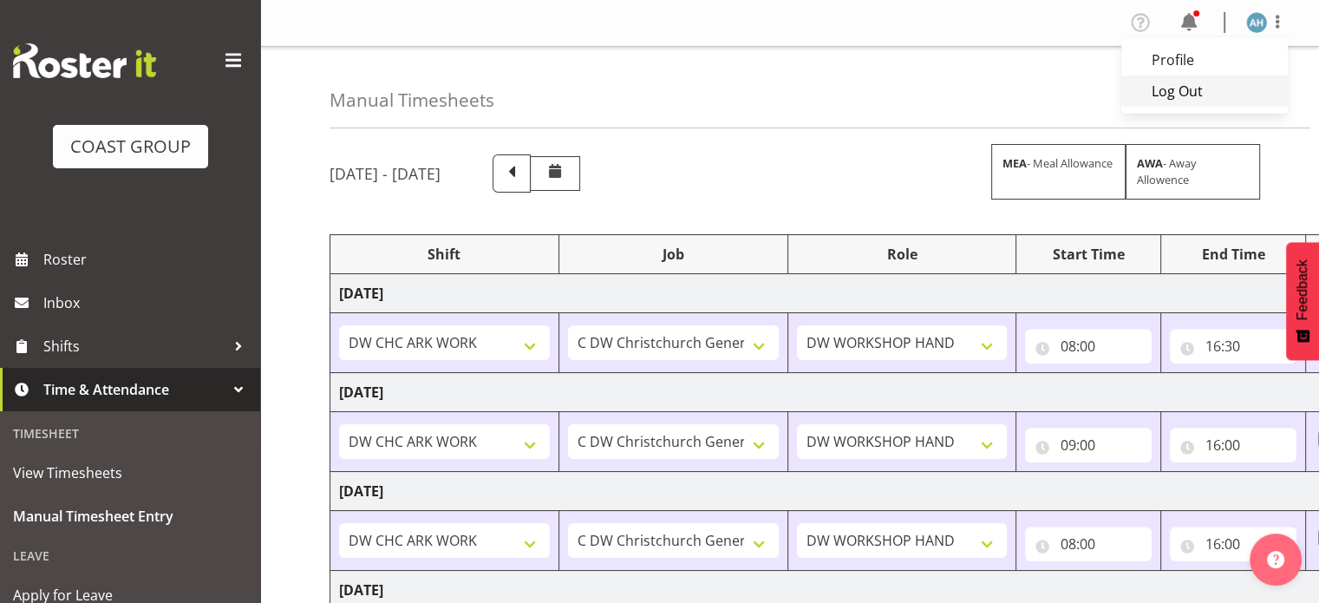
click at [1188, 95] on link "Log Out" at bounding box center [1205, 90] width 167 height 31
